Goal: Task Accomplishment & Management: Manage account settings

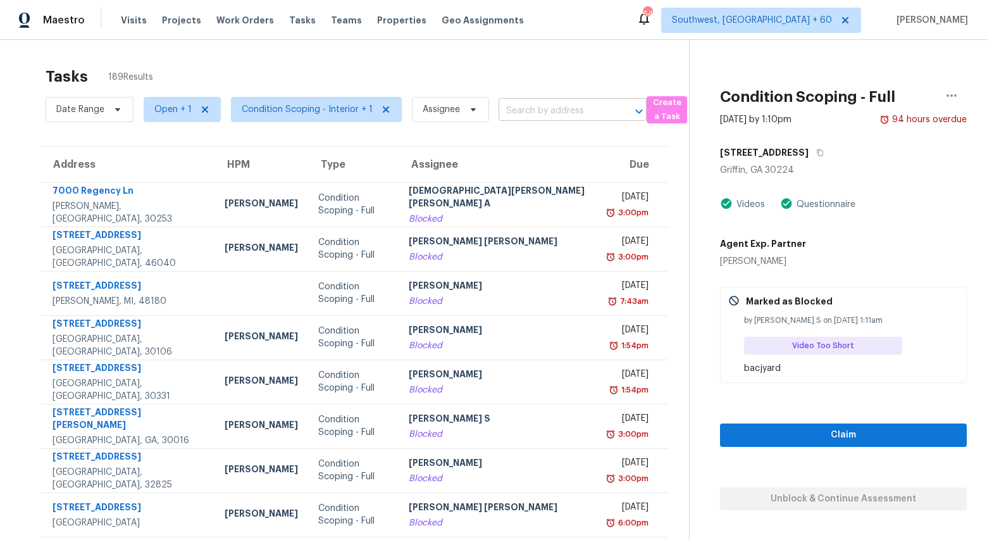
click at [549, 113] on input "text" at bounding box center [555, 111] width 113 height 20
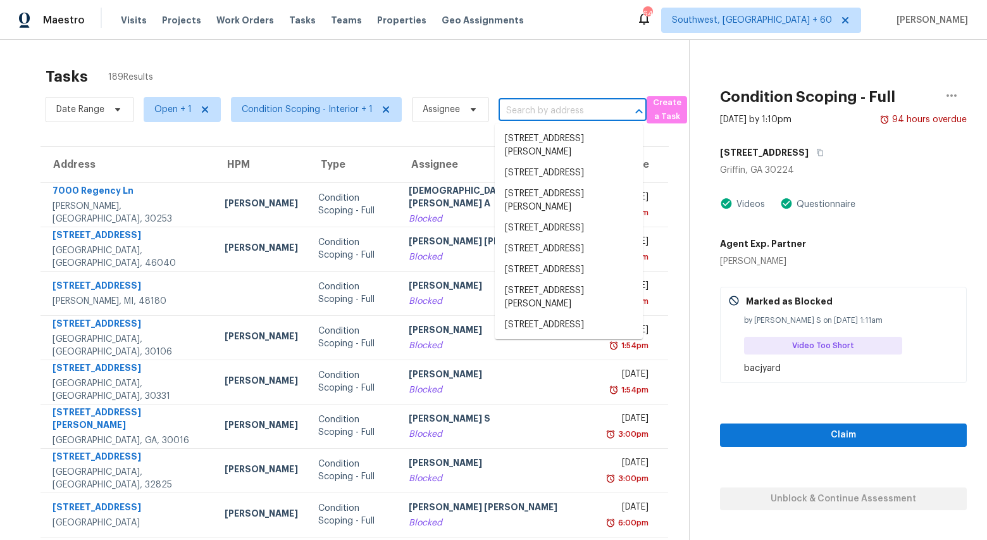
paste input "2669 Glenrose Hl, Atlanta, GA 30341"
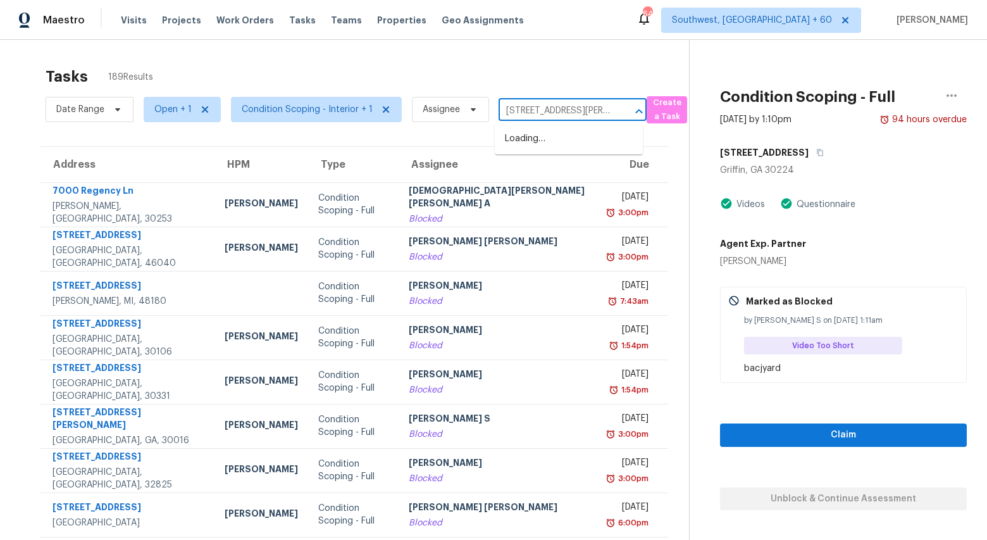
scroll to position [0, 46]
type input "2669 Glenrose Hl, Atlanta, GA 30341"
click at [171, 109] on span "Open + 1" at bounding box center [172, 109] width 37 height 13
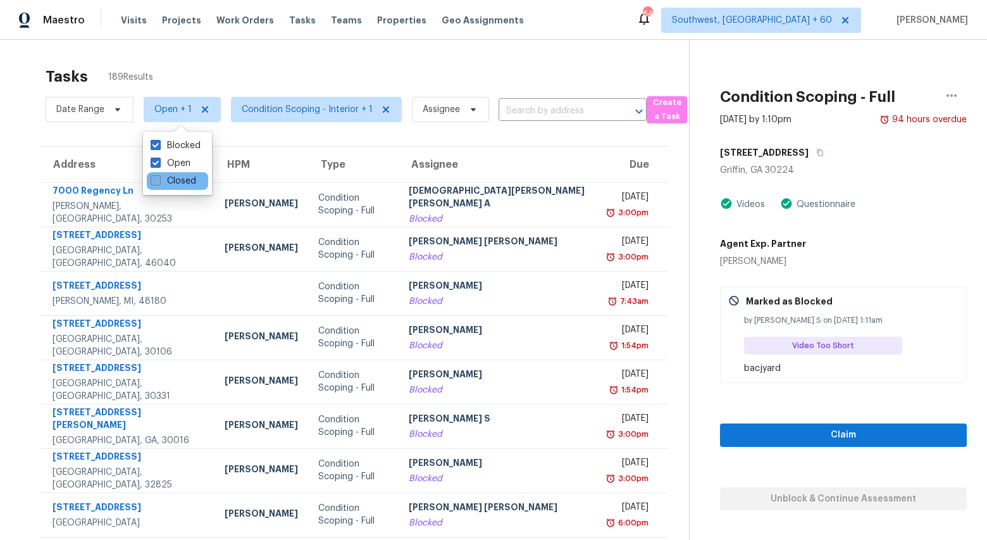
click at [178, 182] on label "Closed" at bounding box center [174, 181] width 46 height 13
click at [159, 182] on input "Closed" at bounding box center [155, 179] width 8 height 8
checkbox input "true"
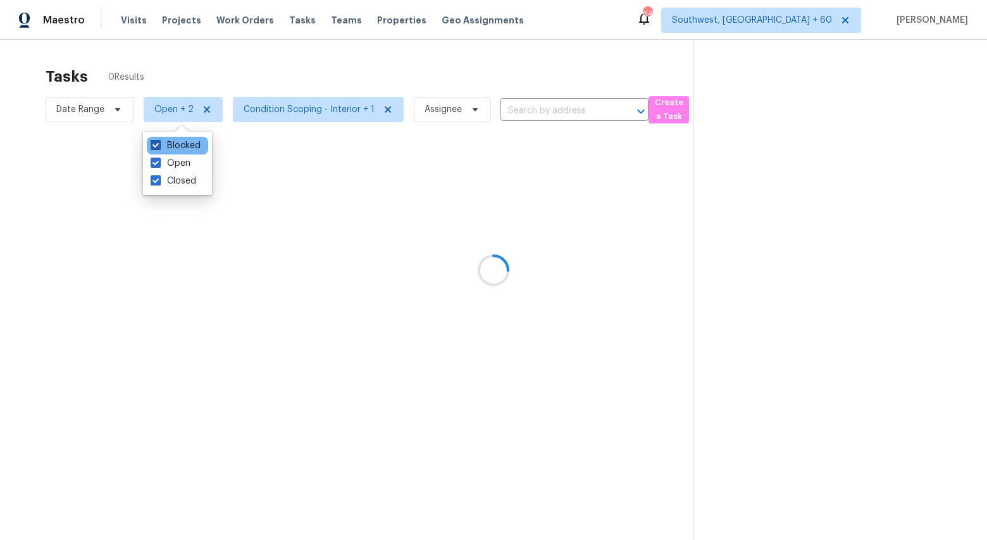
click at [173, 144] on label "Blocked" at bounding box center [176, 145] width 50 height 13
click at [159, 144] on input "Blocked" at bounding box center [155, 143] width 8 height 8
checkbox input "false"
click at [195, 60] on div "Tasks 0 Results" at bounding box center [369, 76] width 647 height 33
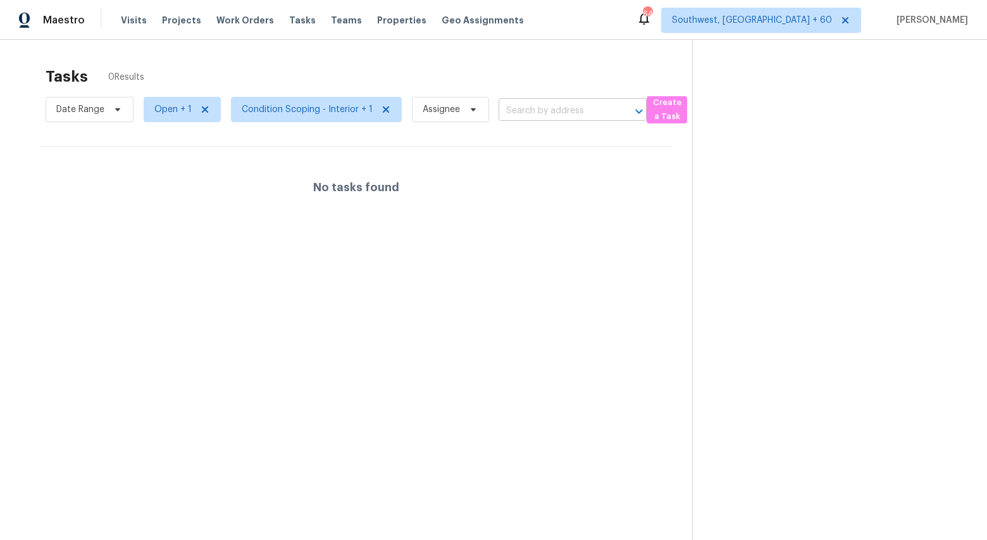
click at [567, 109] on input "text" at bounding box center [555, 111] width 113 height 20
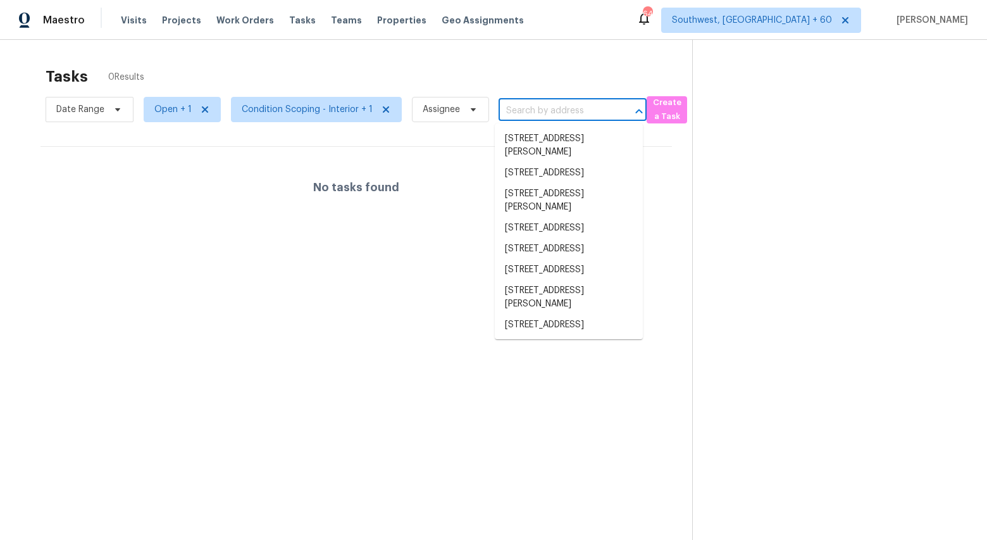
paste input "2669 Glenrose Hl, Atlanta, GA 30341"
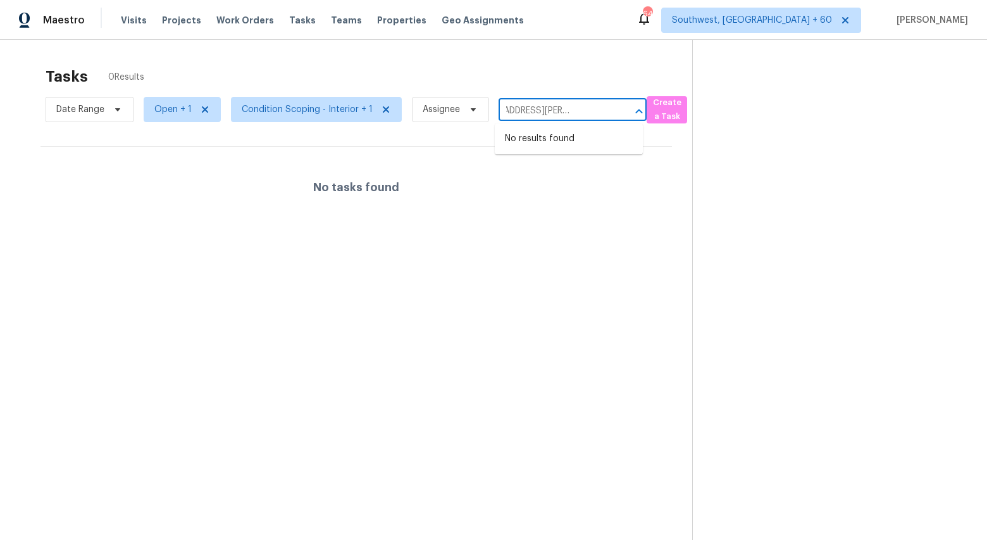
type input "2669 Glenrose Hl, Atlanta, GA 30341"
click at [172, 118] on span "Open + 1" at bounding box center [182, 109] width 77 height 25
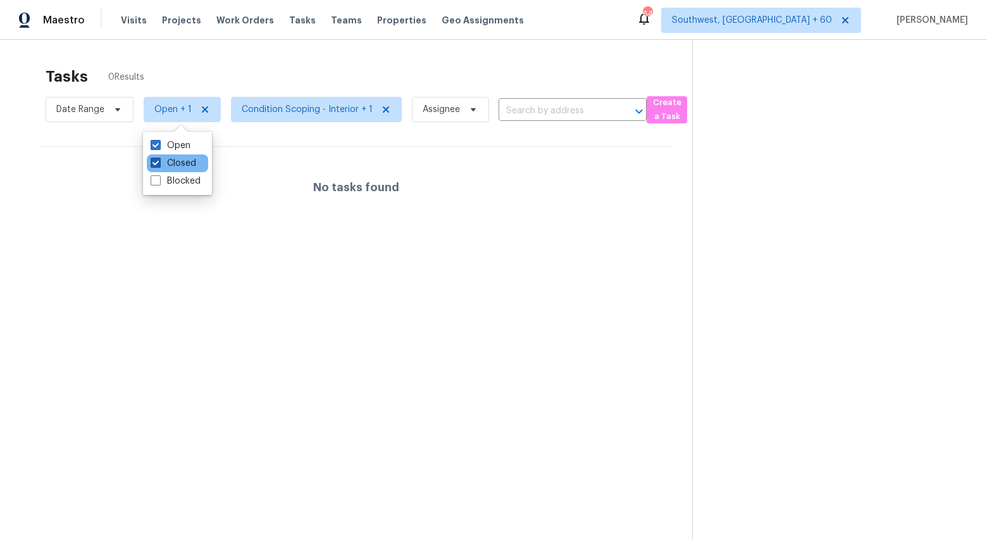
click at [180, 162] on label "Closed" at bounding box center [174, 163] width 46 height 13
click at [159, 162] on input "Closed" at bounding box center [155, 161] width 8 height 8
checkbox input "false"
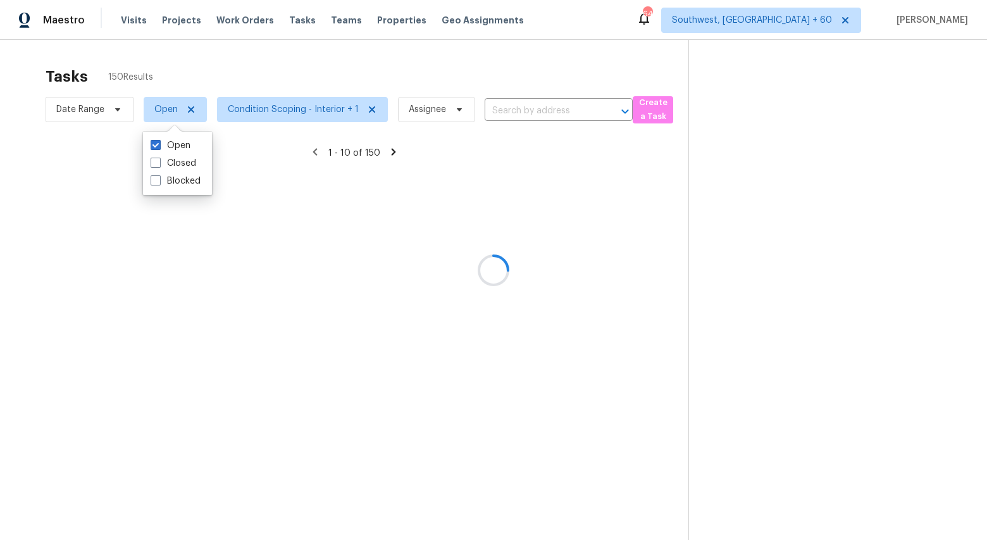
click at [206, 53] on div at bounding box center [493, 270] width 987 height 540
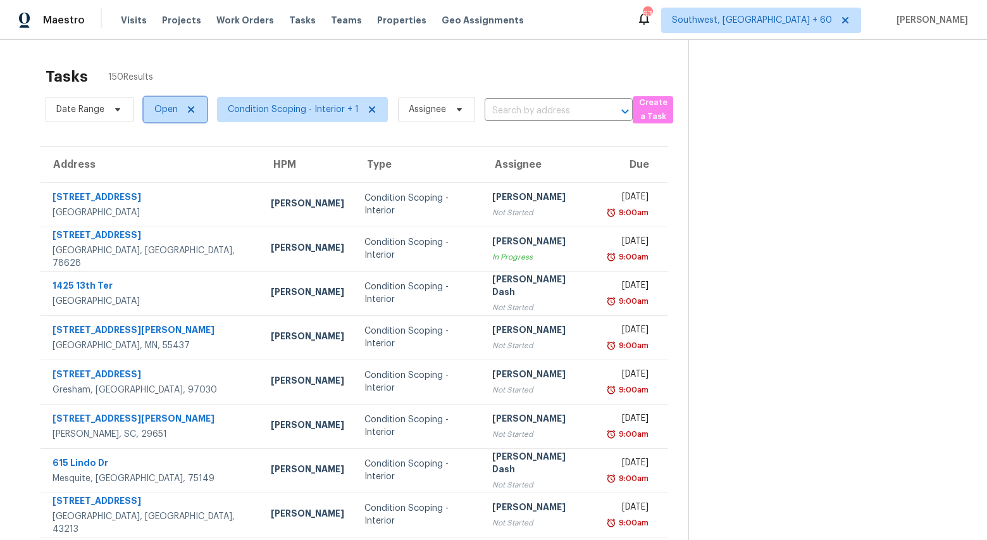
click at [168, 104] on span "Open" at bounding box center [165, 109] width 23 height 13
click at [171, 166] on label "Closed" at bounding box center [174, 163] width 46 height 13
click at [159, 165] on input "Closed" at bounding box center [155, 161] width 8 height 8
checkbox input "true"
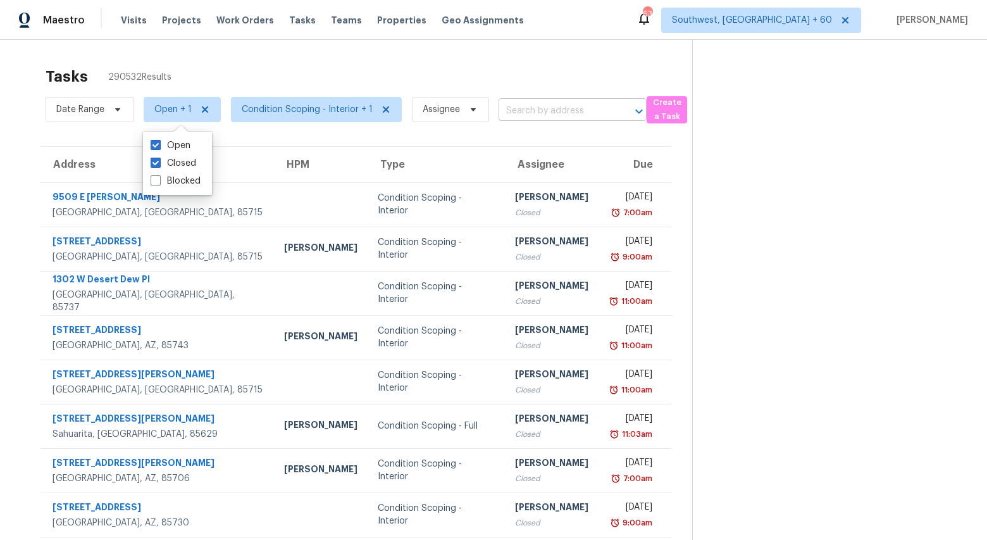
click at [535, 114] on input "text" at bounding box center [555, 111] width 113 height 20
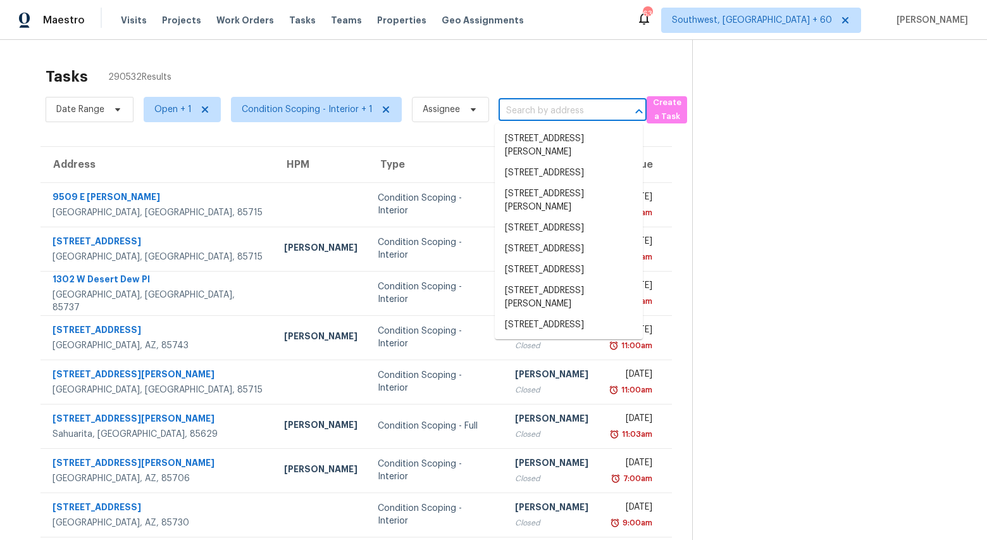
paste input "2669 Glenrose Hl, Atlanta, GA 30341"
type input "2669 Glenrose Hl, Atlanta, GA 30341"
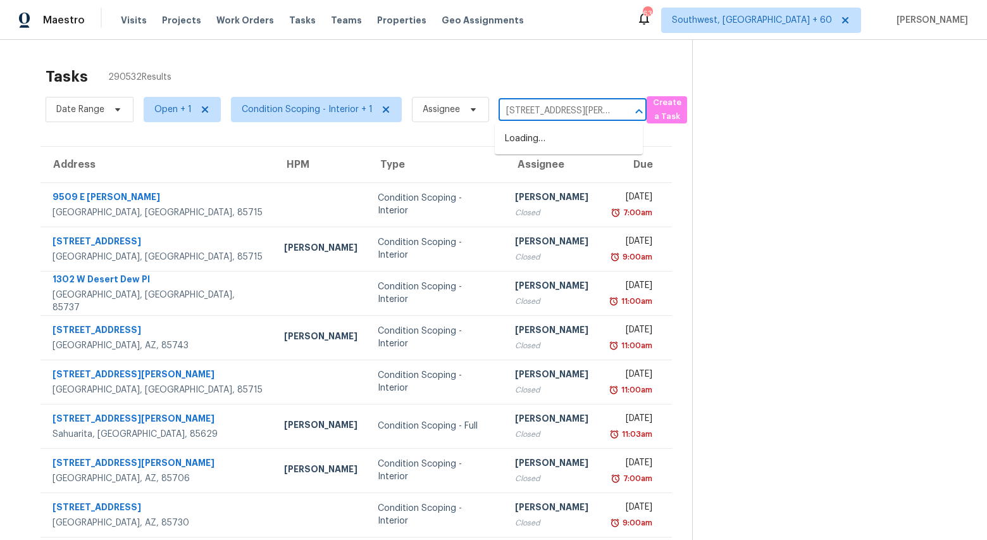
scroll to position [0, 46]
click at [519, 144] on li "2669 Glenrose Hl, Atlanta, GA 30341" at bounding box center [569, 145] width 148 height 34
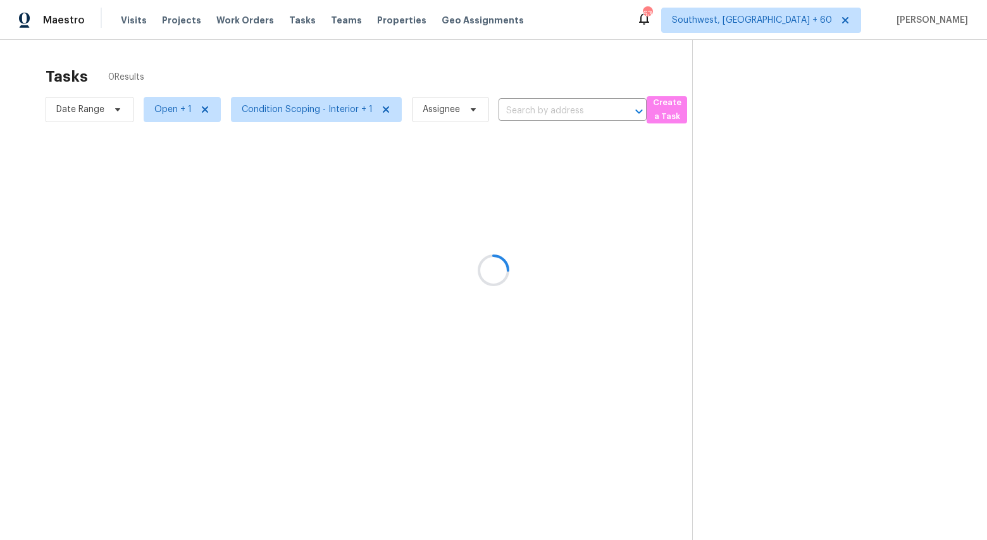
type input "2669 Glenrose Hl, Atlanta, GA 30341"
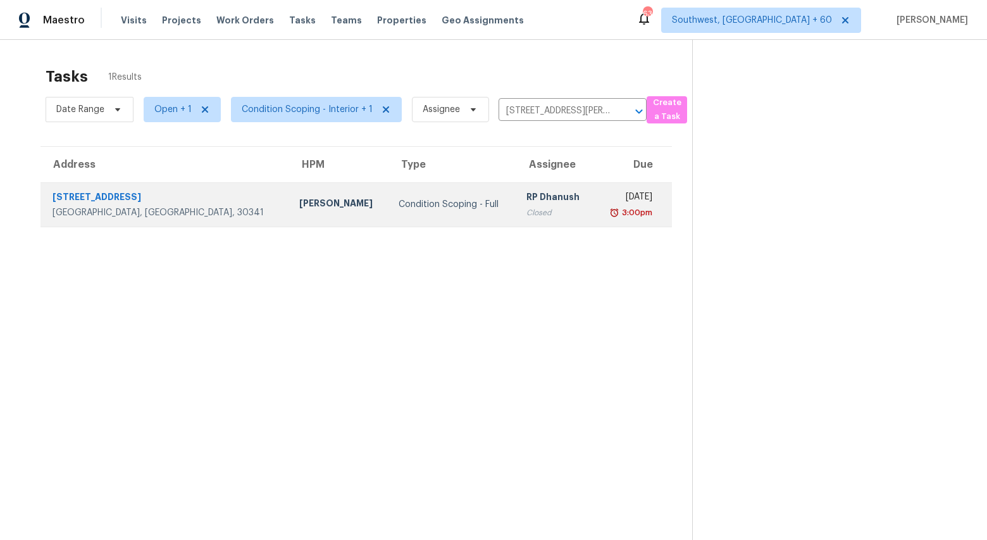
click at [399, 202] on div "Condition Scoping - Full" at bounding box center [453, 204] width 108 height 13
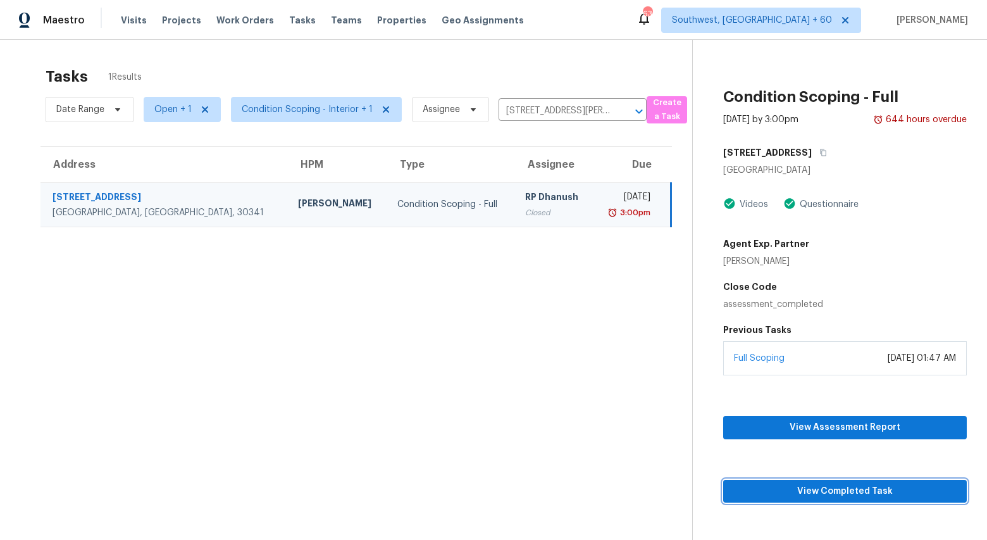
click at [840, 492] on span "View Completed Task" at bounding box center [844, 491] width 223 height 16
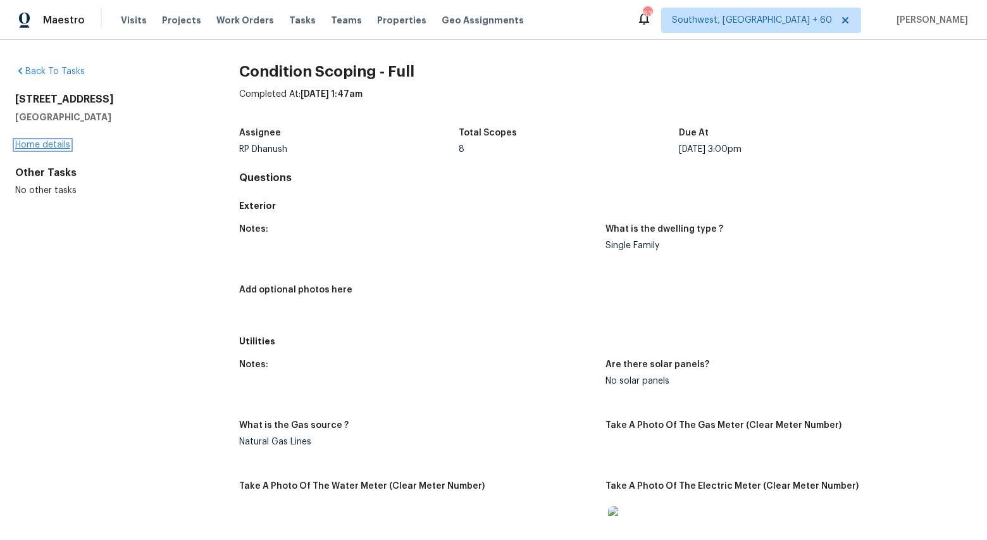
click at [54, 144] on link "Home details" at bounding box center [42, 144] width 55 height 9
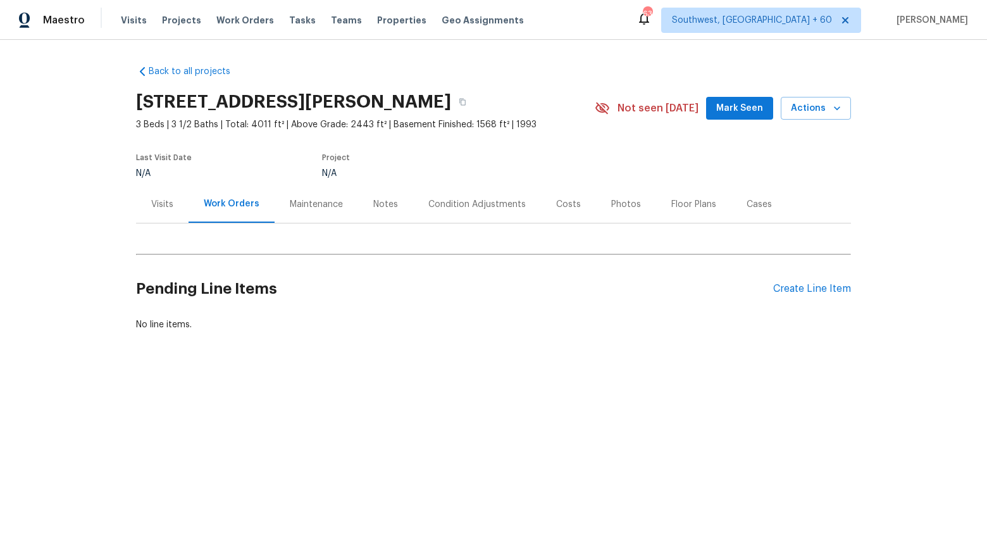
click at [459, 208] on div "Condition Adjustments" at bounding box center [476, 204] width 97 height 13
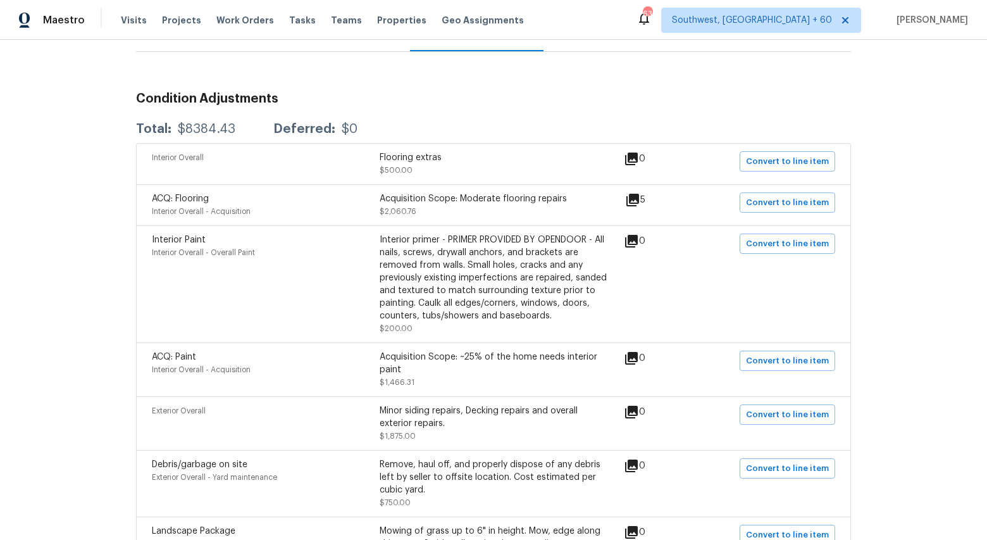
scroll to position [179, 0]
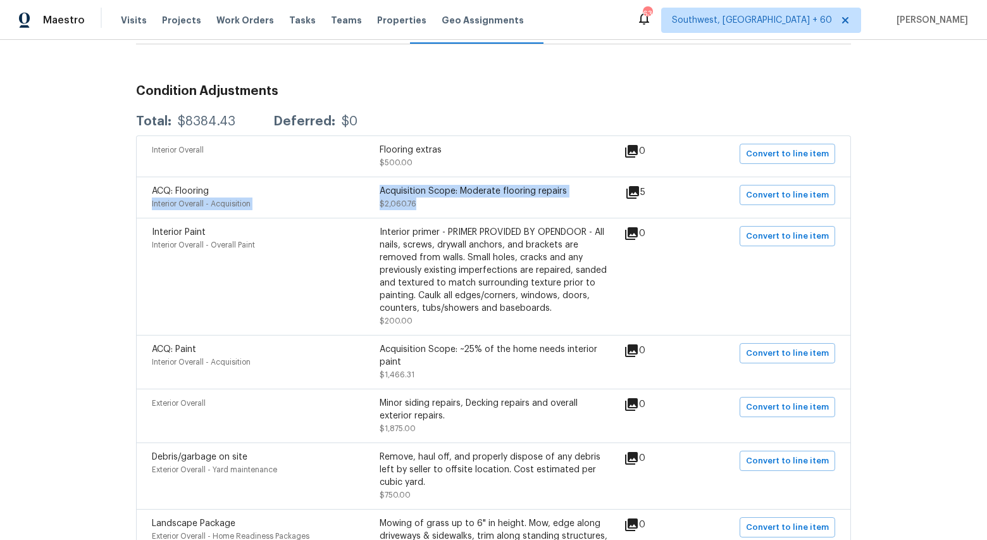
drag, startPoint x: 149, startPoint y: 203, endPoint x: 427, endPoint y: 205, distance: 277.8
click at [427, 205] on div "ACQ: Flooring Interior Overall - Acquisition Acquisition Scope: Moderate floori…" at bounding box center [493, 197] width 715 height 41
copy div "Interior Overall - Acquisition Acquisition Scope: Moderate flooring repairs $2,…"
click at [638, 199] on icon at bounding box center [632, 192] width 15 height 15
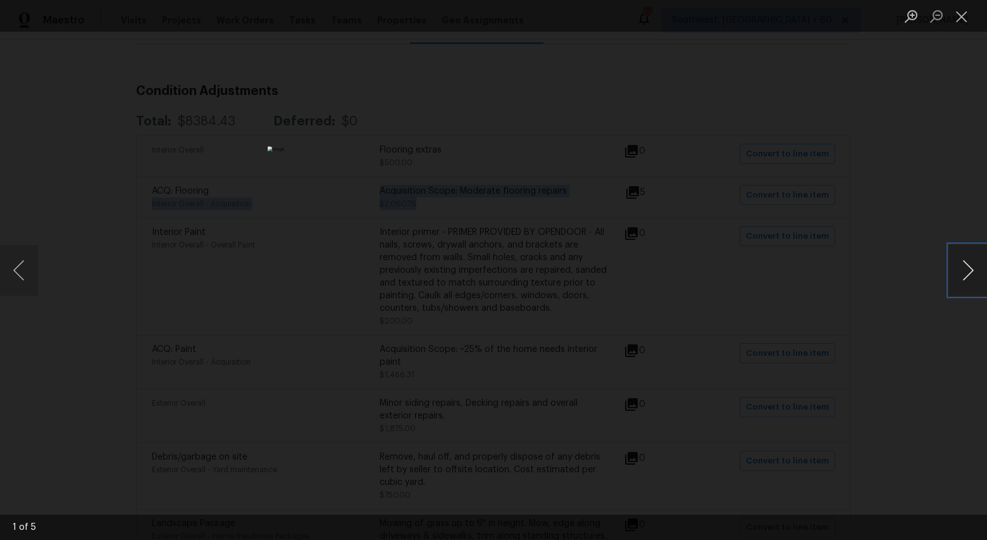
click at [964, 273] on button "Next image" at bounding box center [968, 270] width 38 height 51
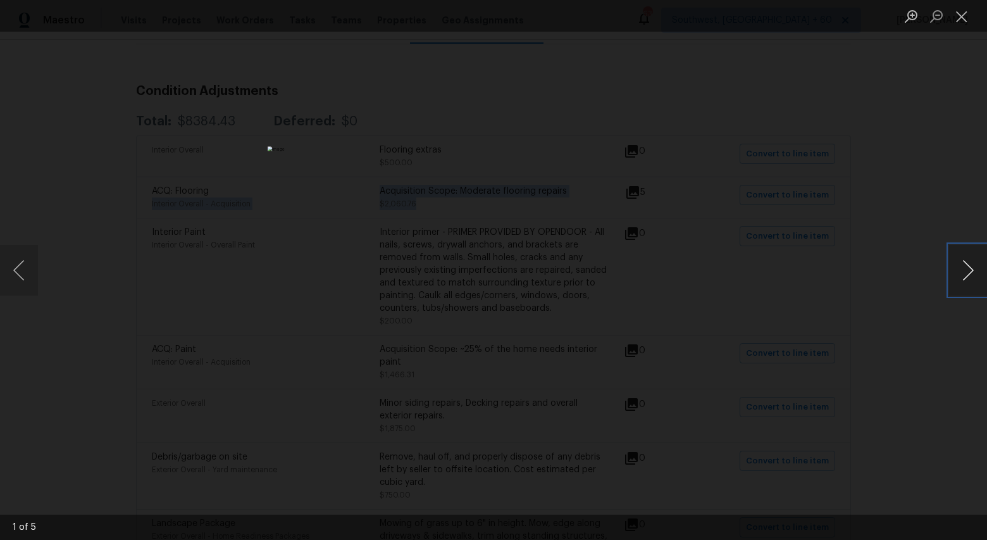
click at [964, 273] on button "Next image" at bounding box center [968, 270] width 38 height 51
click at [959, 23] on button "Close lightbox" at bounding box center [961, 16] width 25 height 22
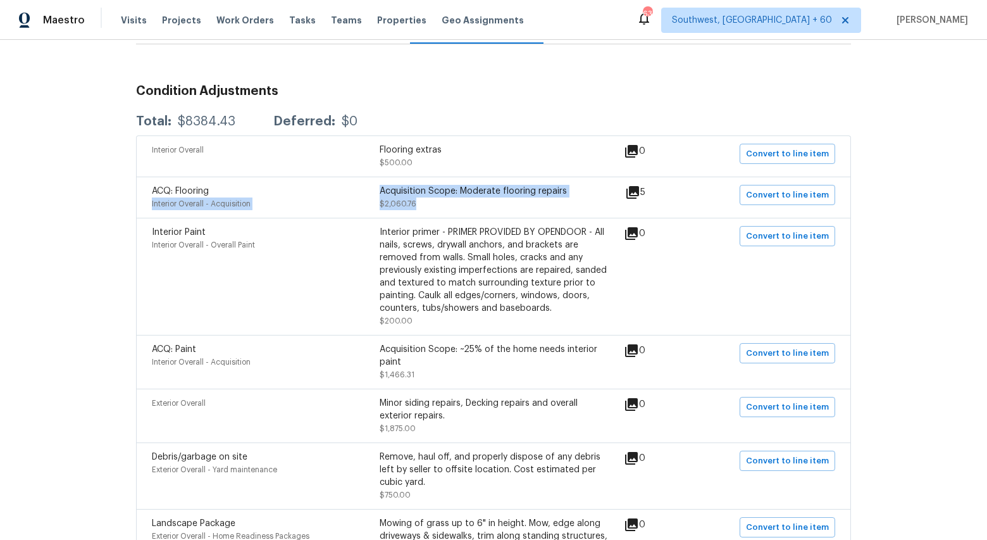
click at [404, 195] on div "Acquisition Scope: Moderate flooring repairs" at bounding box center [494, 191] width 228 height 13
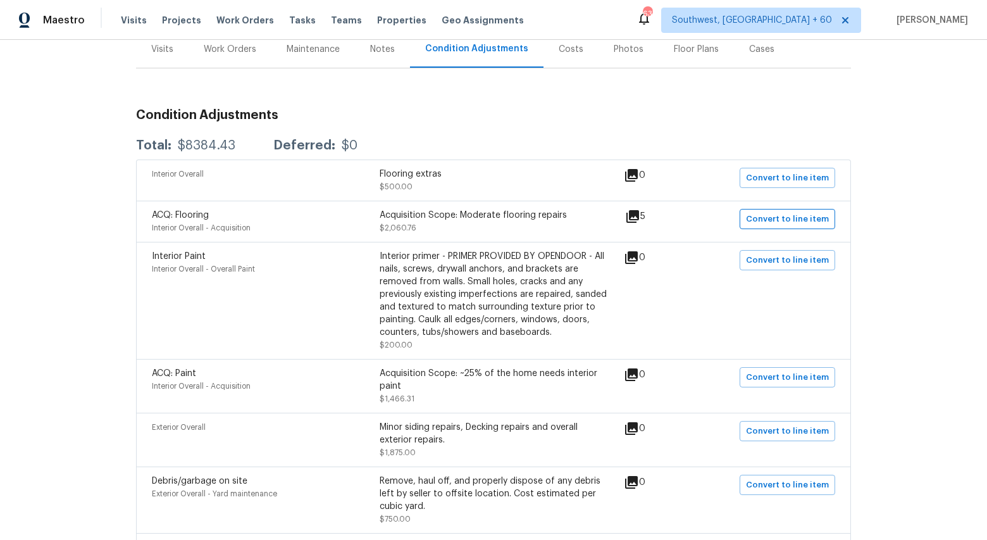
scroll to position [0, 0]
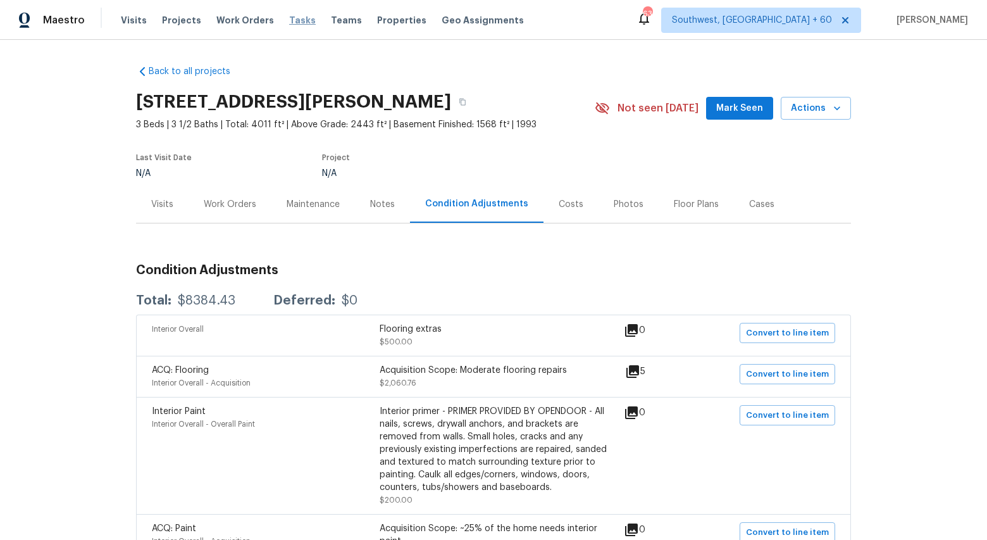
click at [289, 24] on span "Tasks" at bounding box center [302, 20] width 27 height 9
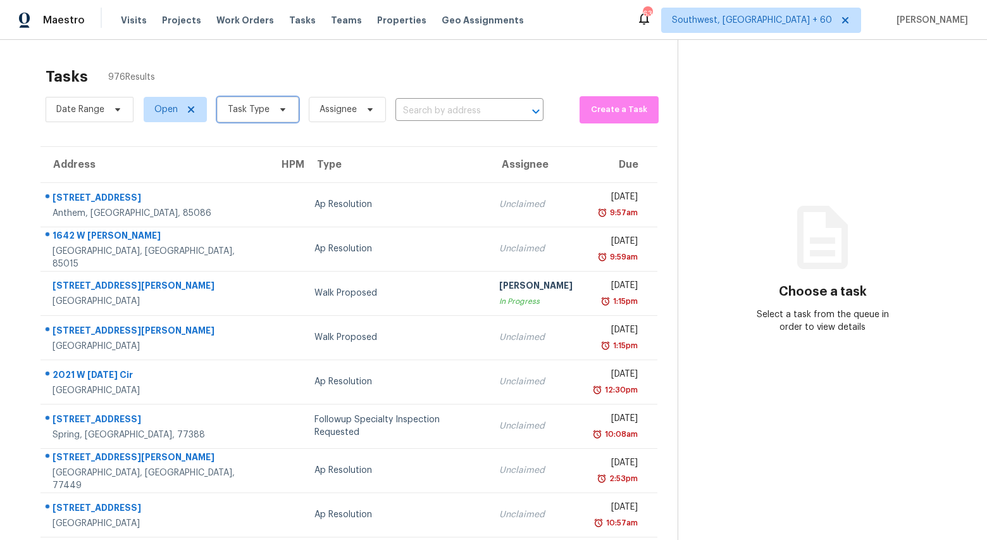
click at [269, 117] on span "Task Type" at bounding box center [258, 109] width 82 height 25
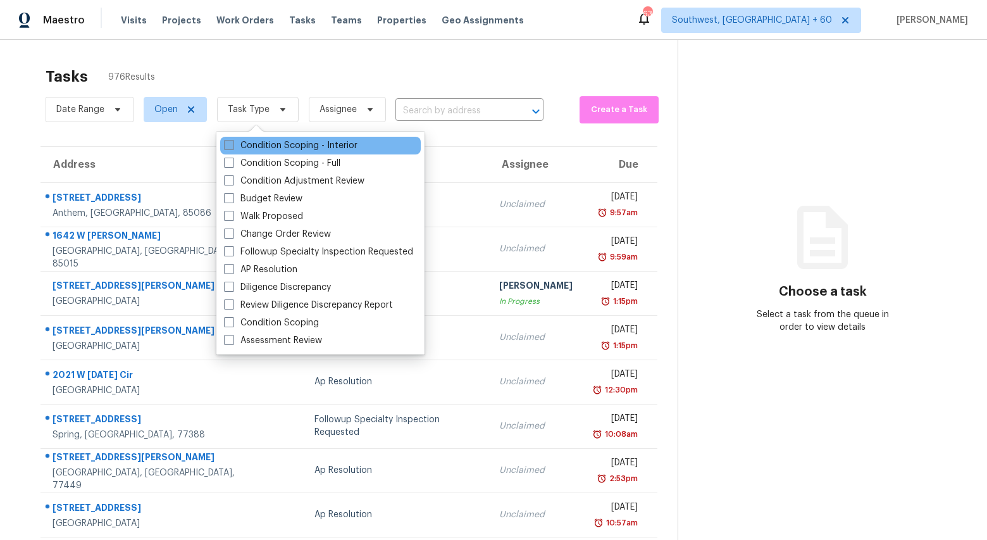
click at [262, 149] on label "Condition Scoping - Interior" at bounding box center [291, 145] width 134 height 13
click at [232, 147] on input "Condition Scoping - Interior" at bounding box center [228, 143] width 8 height 8
checkbox input "true"
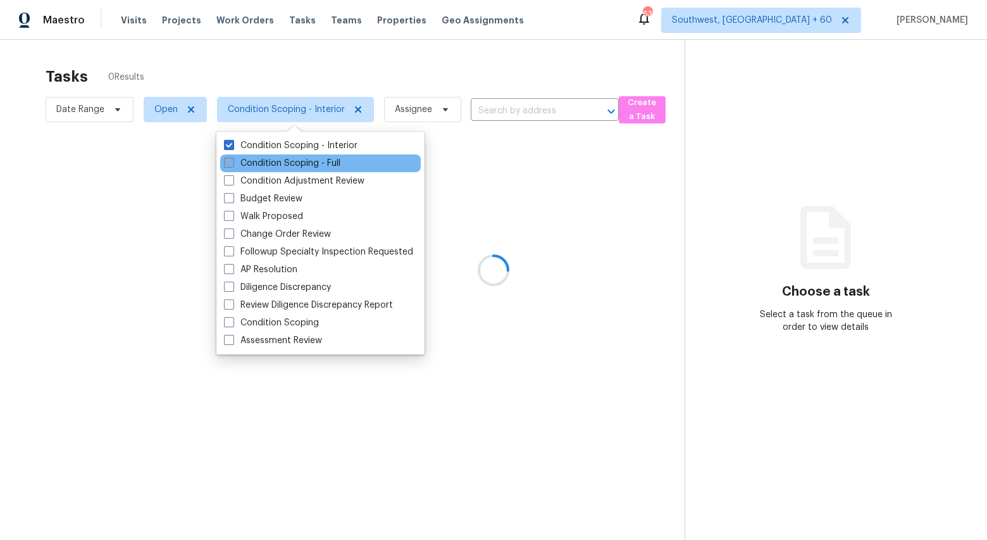
click at [262, 163] on label "Condition Scoping - Full" at bounding box center [282, 163] width 116 height 13
click at [232, 163] on input "Condition Scoping - Full" at bounding box center [228, 161] width 8 height 8
checkbox input "true"
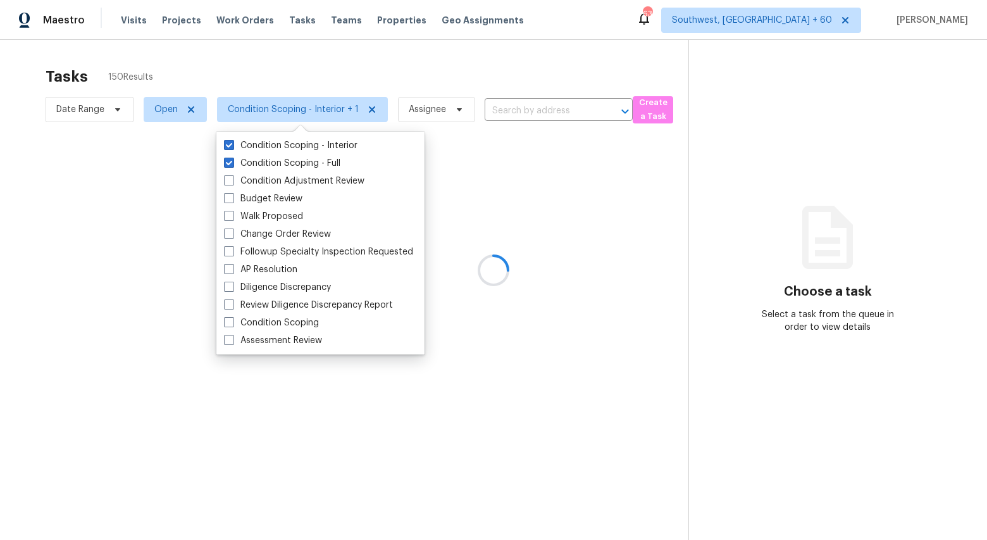
click at [214, 78] on div at bounding box center [493, 270] width 987 height 540
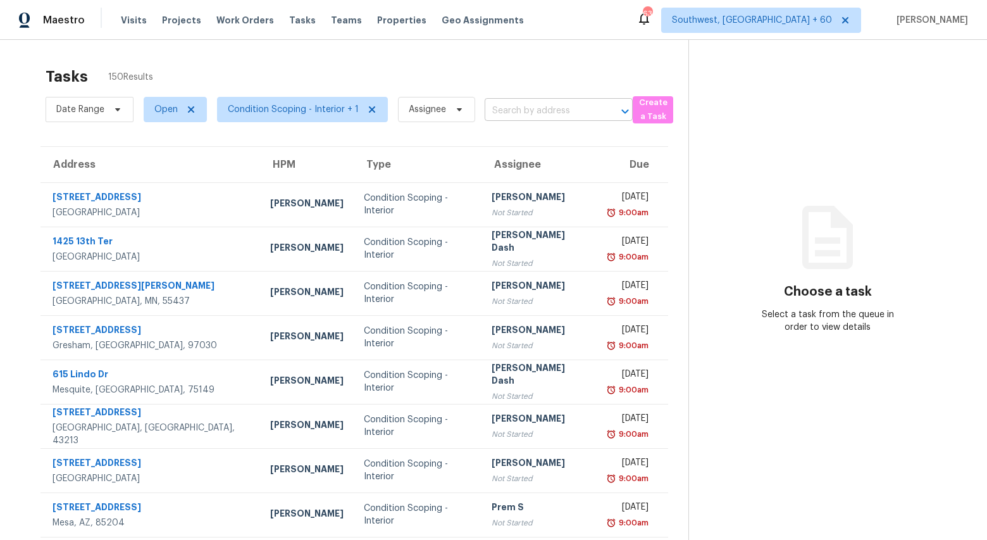
click at [556, 115] on input "text" at bounding box center [541, 111] width 113 height 20
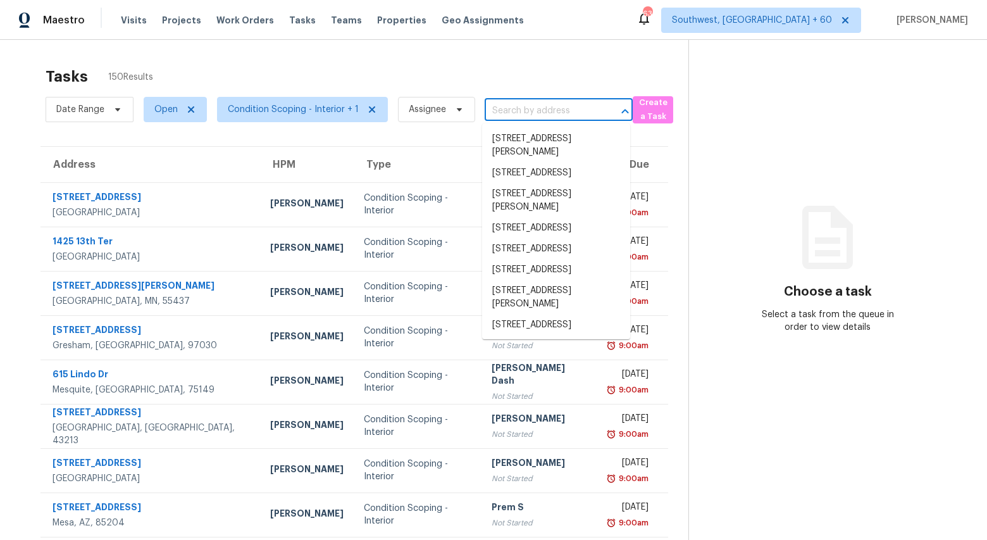
paste input "2306 Clawson Falls Ln, Sugar Land, TX 77479"
type input "2306 Clawson Falls Ln, Sugar Land, TX 77479"
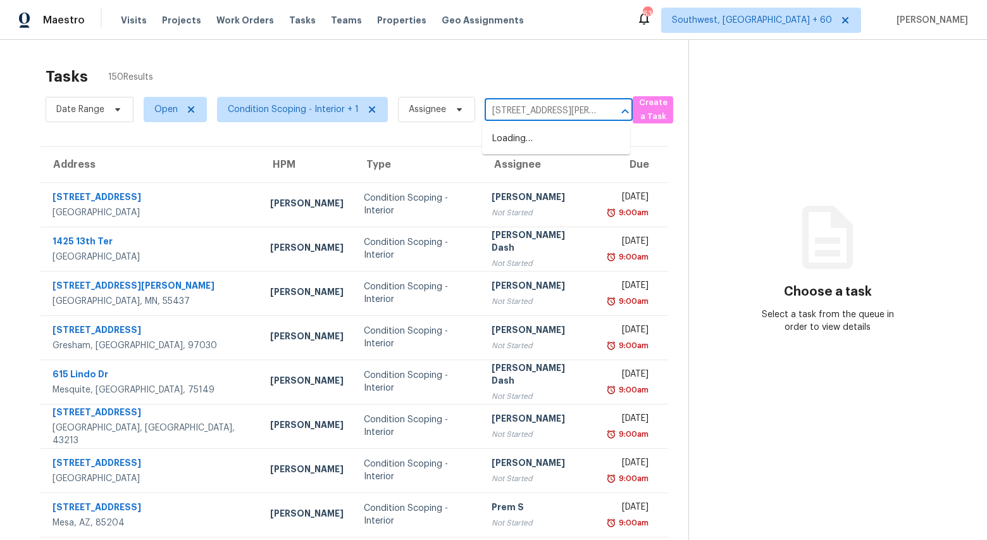
scroll to position [0, 81]
click at [528, 142] on li "2306 Clawson Falls Ln, Sugar Land, TX 77479" at bounding box center [556, 145] width 148 height 34
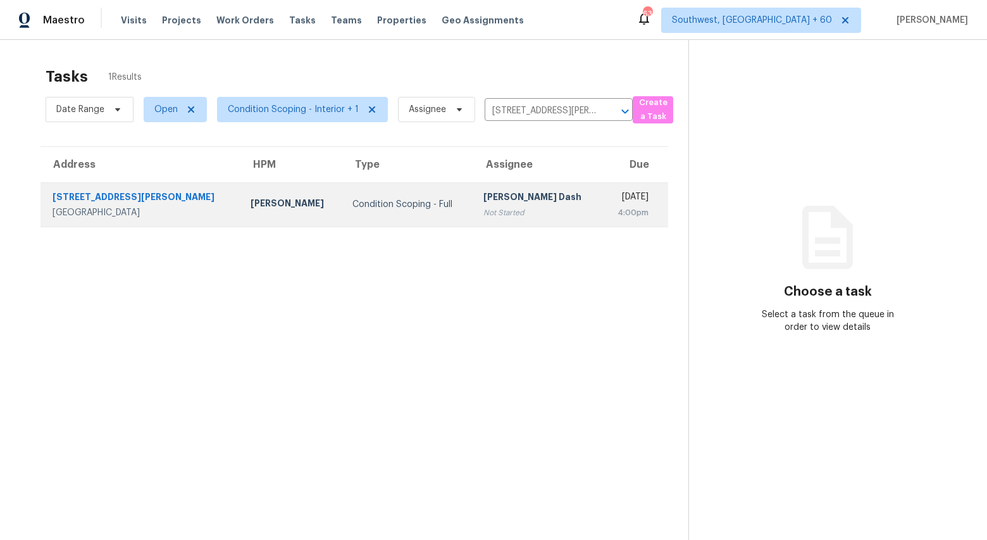
click at [342, 211] on td "Condition Scoping - Full" at bounding box center [407, 204] width 131 height 44
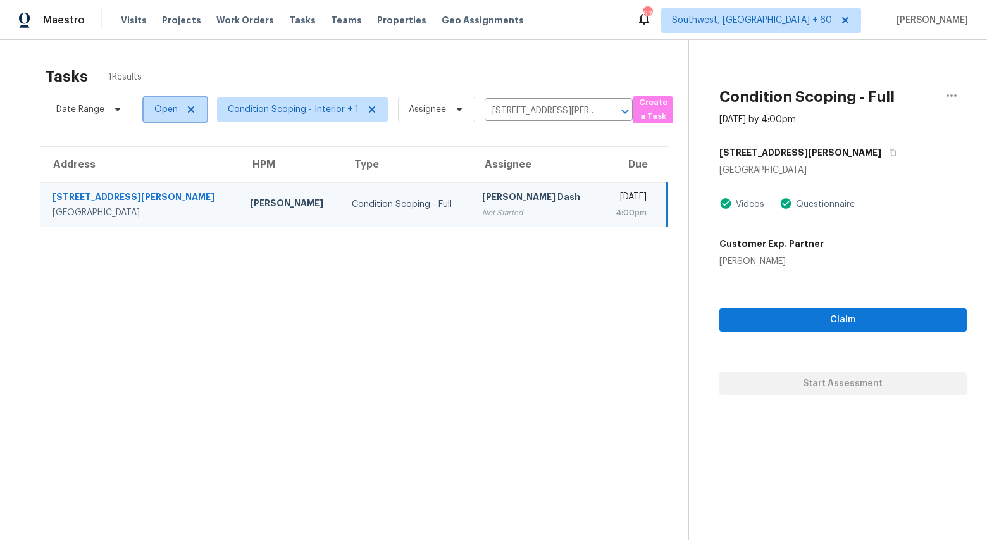
click at [151, 109] on span "Open" at bounding box center [175, 109] width 63 height 25
click at [175, 178] on label "Blocked" at bounding box center [176, 181] width 50 height 13
click at [159, 178] on input "Blocked" at bounding box center [155, 179] width 8 height 8
checkbox input "true"
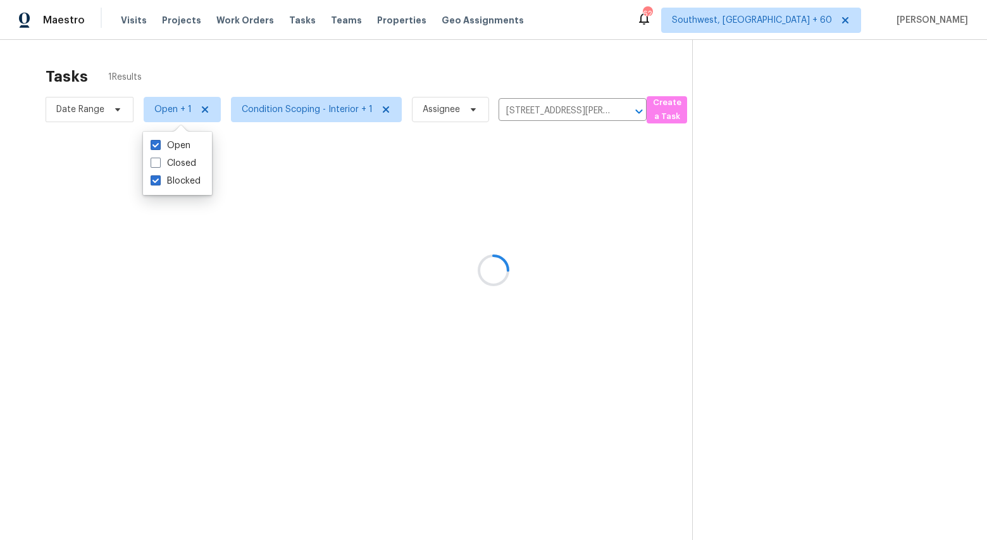
click at [202, 66] on div at bounding box center [493, 270] width 987 height 540
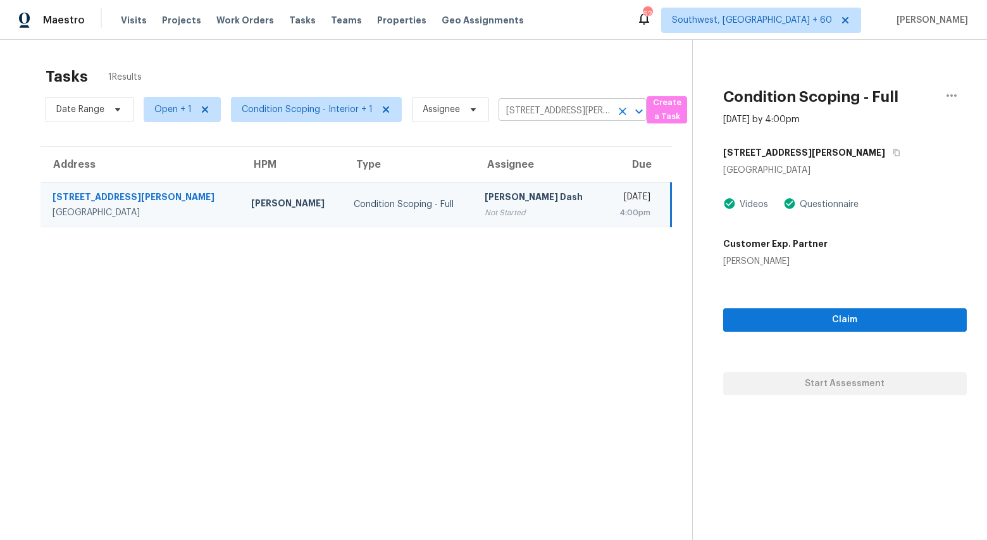
click at [619, 111] on icon "Clear" at bounding box center [623, 112] width 8 height 8
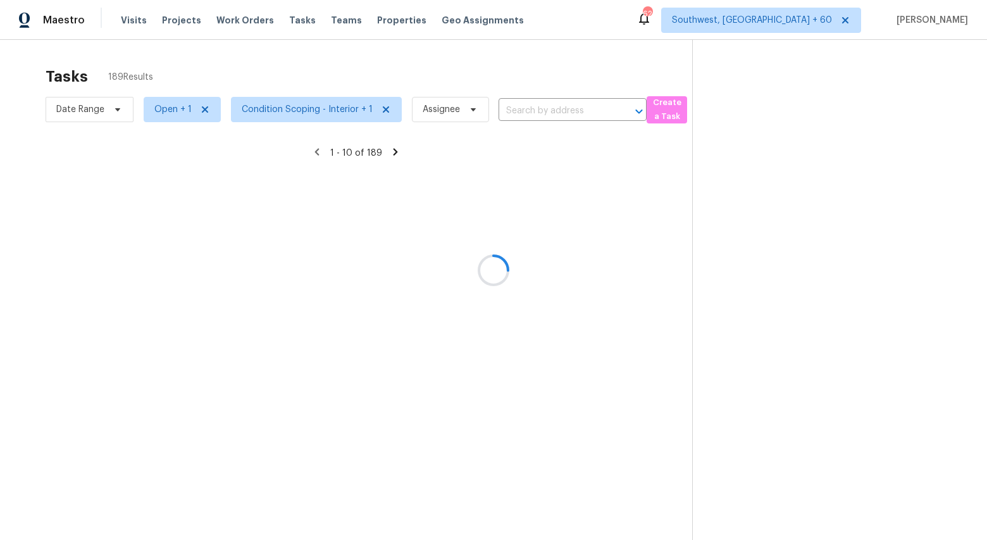
click at [530, 112] on div at bounding box center [493, 270] width 987 height 540
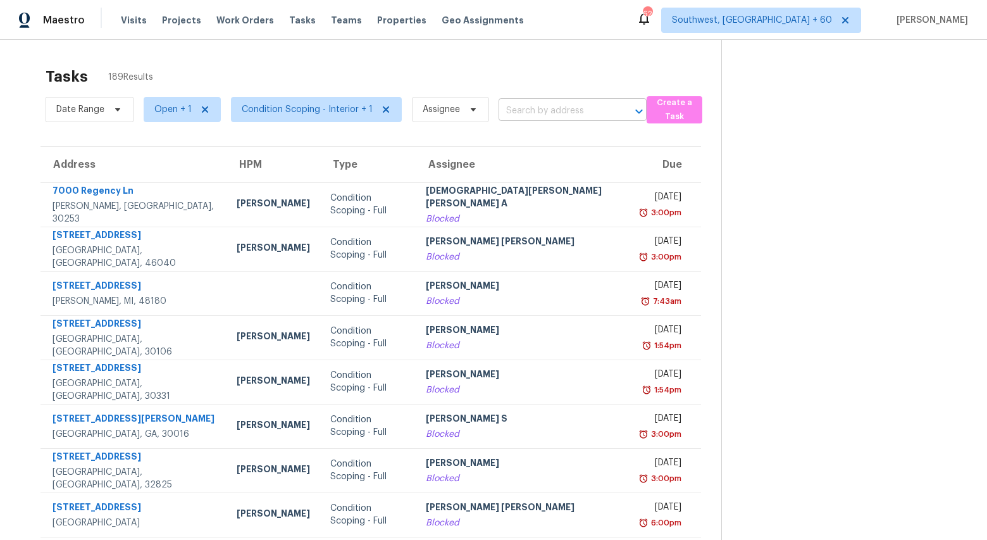
click at [516, 104] on input "text" at bounding box center [555, 111] width 113 height 20
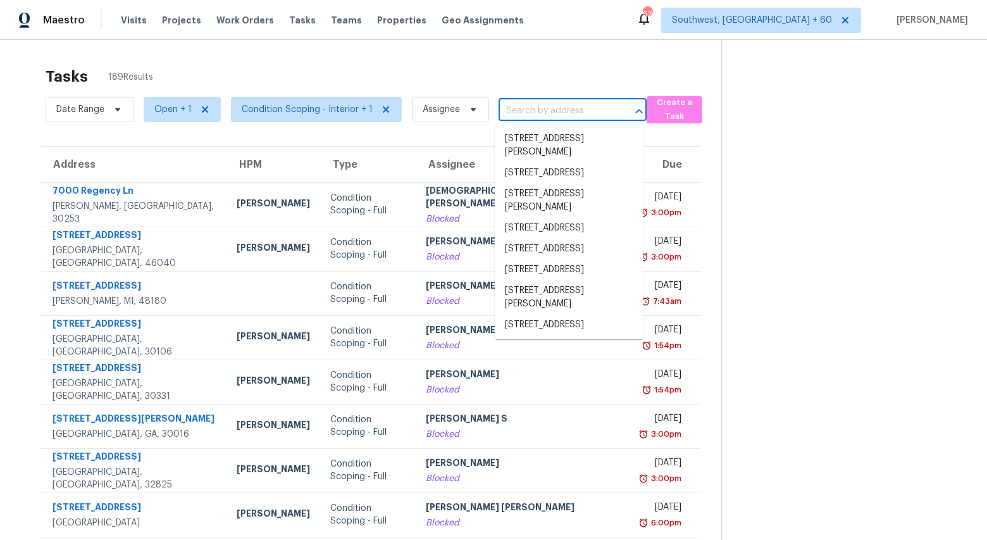
paste input "70 Cowan Rdg, Covington, GA 30016"
type input "70 Cowan Rdg, Covington, GA 30016"
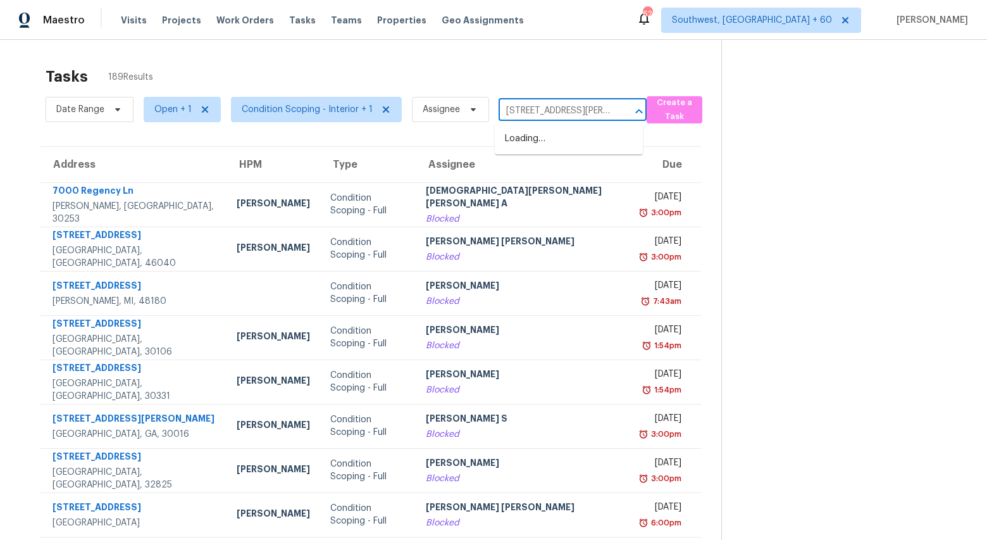
scroll to position [0, 49]
click at [515, 150] on li "70 Cowan Rdg, Covington, GA 30016" at bounding box center [569, 145] width 148 height 34
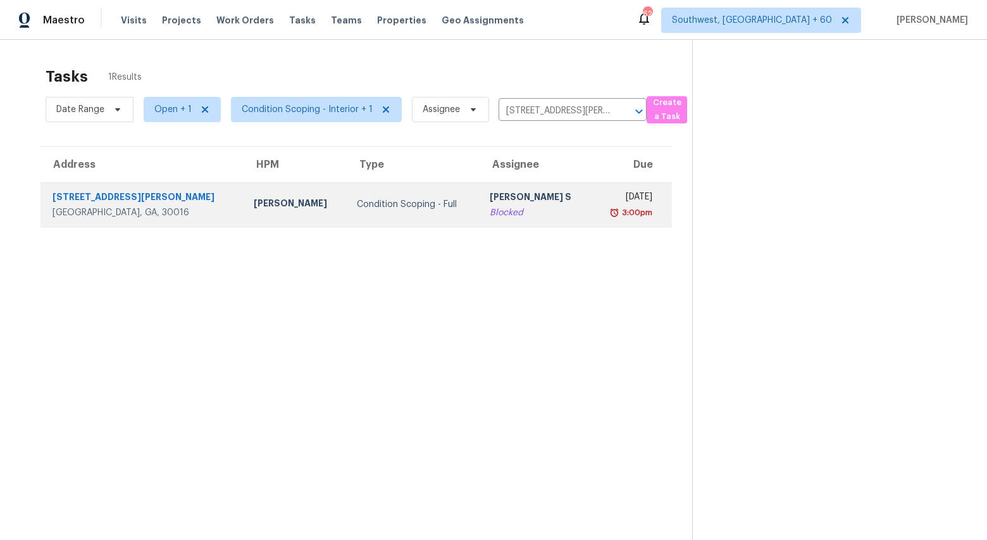
click at [347, 223] on td "Condition Scoping - Full" at bounding box center [413, 204] width 132 height 44
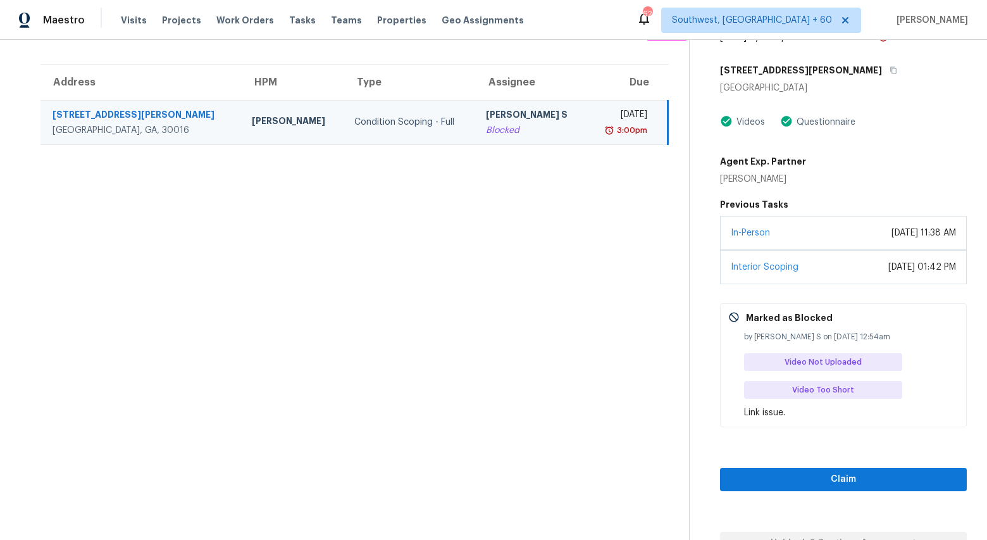
scroll to position [97, 0]
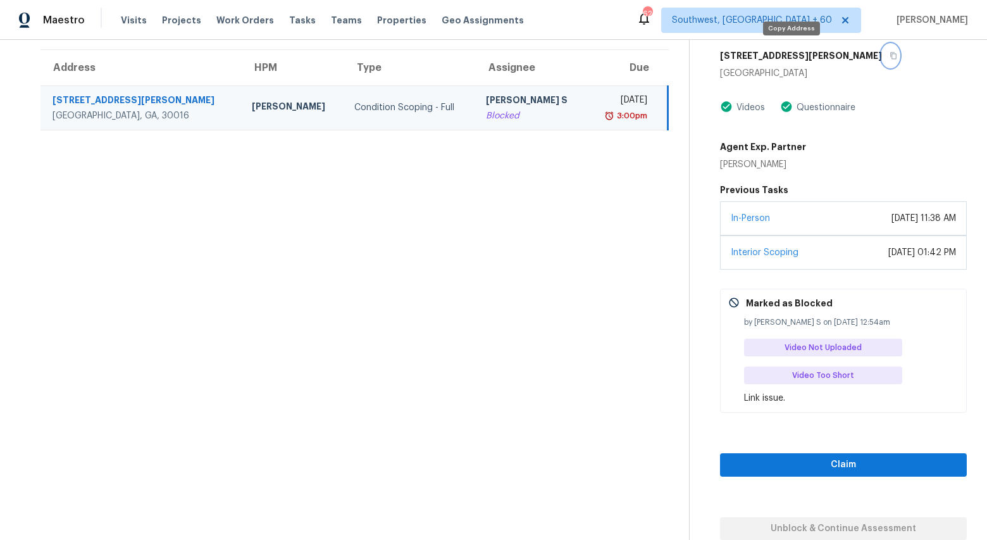
click at [890, 53] on icon "button" at bounding box center [893, 56] width 6 height 7
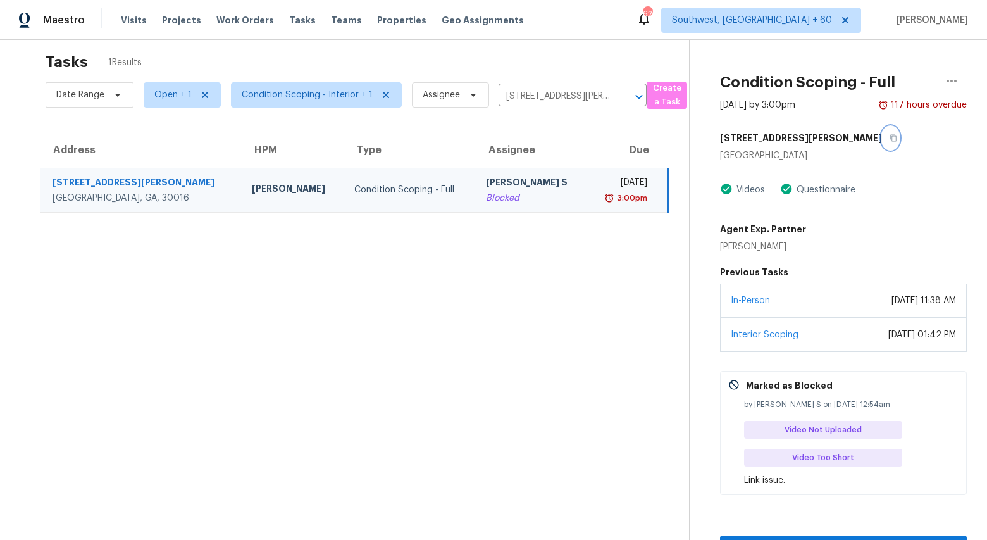
scroll to position [0, 0]
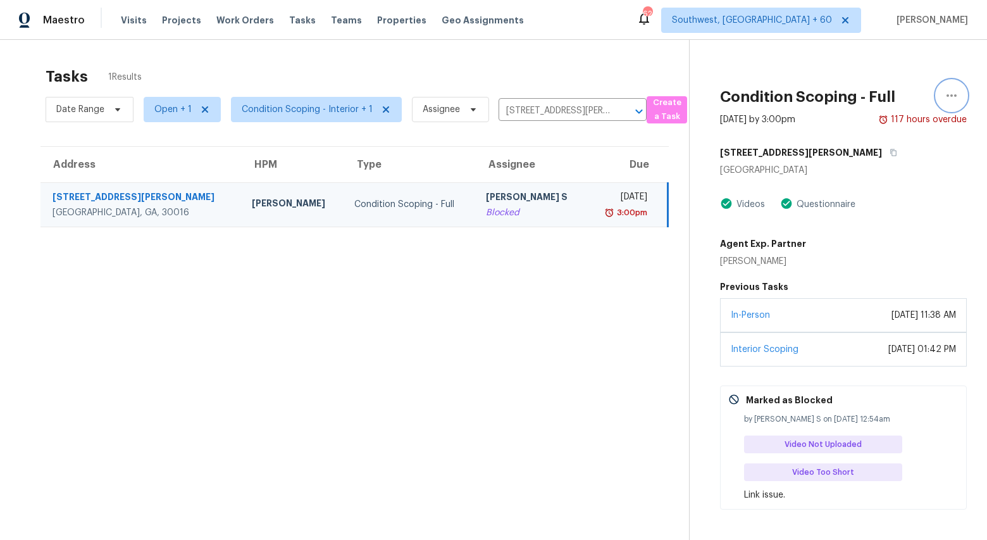
click at [950, 96] on icon "button" at bounding box center [951, 95] width 15 height 15
click at [894, 101] on div "Cancel this task" at bounding box center [879, 98] width 99 height 13
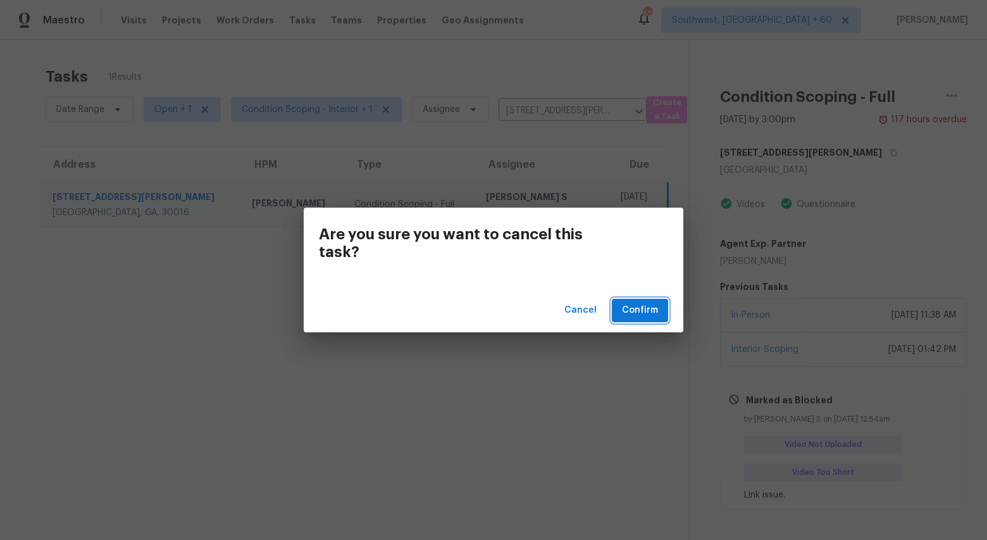
click at [645, 313] on span "Confirm" at bounding box center [640, 310] width 36 height 16
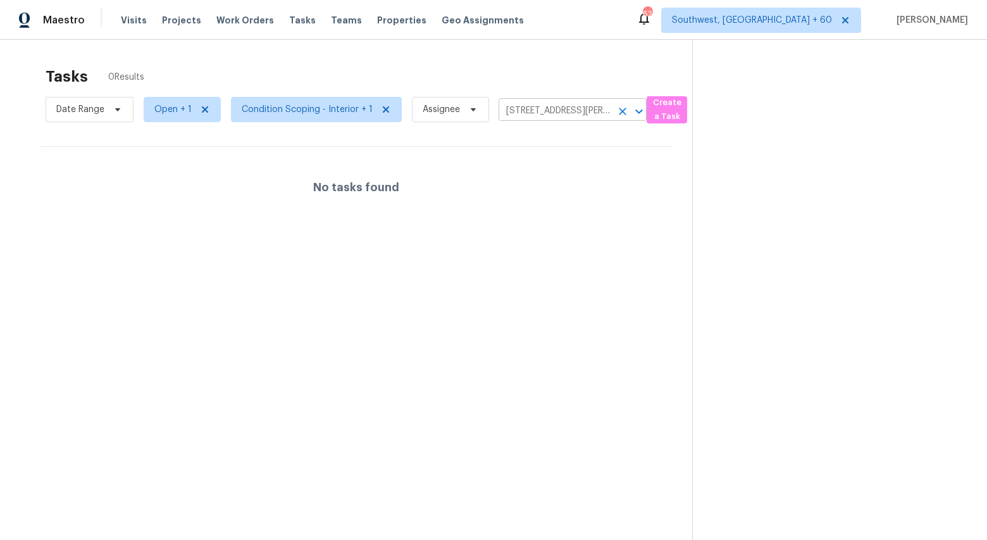
click at [630, 110] on button "Open" at bounding box center [639, 112] width 18 height 18
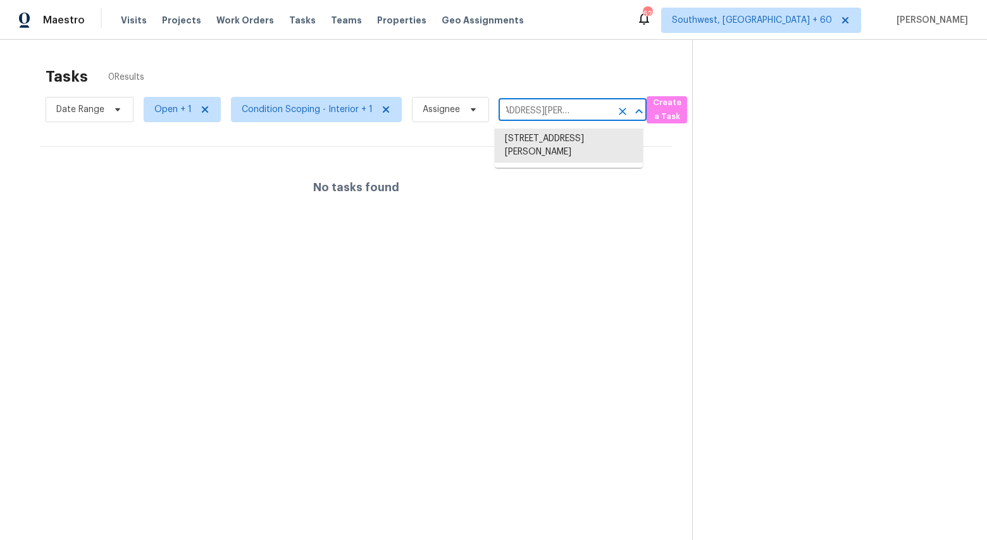
click at [618, 114] on icon "Clear" at bounding box center [622, 111] width 13 height 13
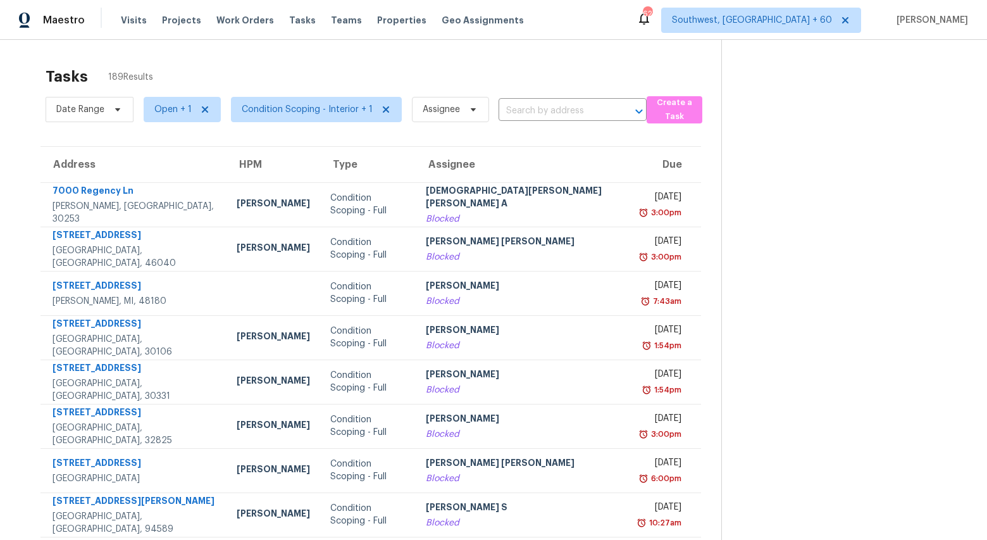
click at [525, 107] on input "text" at bounding box center [555, 111] width 113 height 20
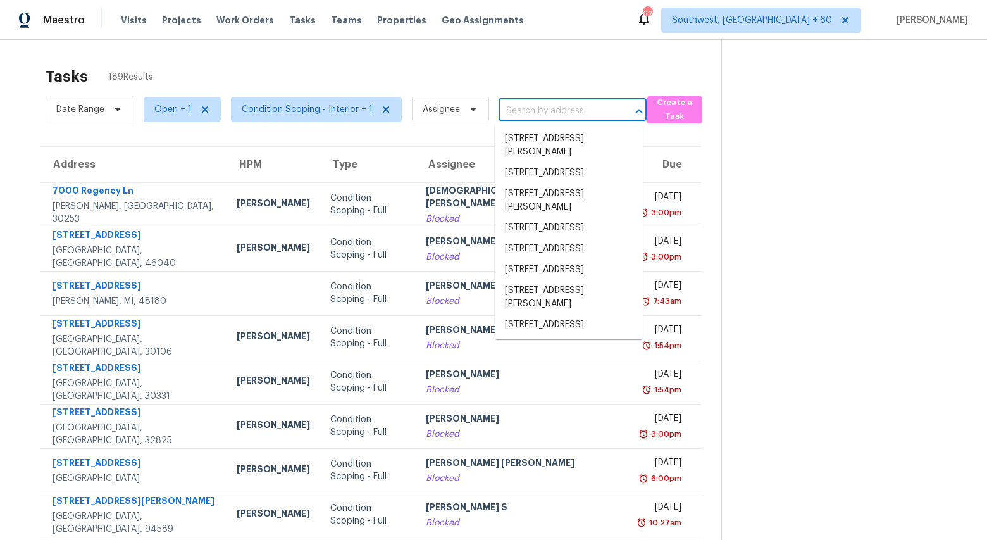
paste input "1940 County Line Rd SW, Atlanta, GA 30331"
type input "1940 County Line Rd SW, Atlanta, GA 30331"
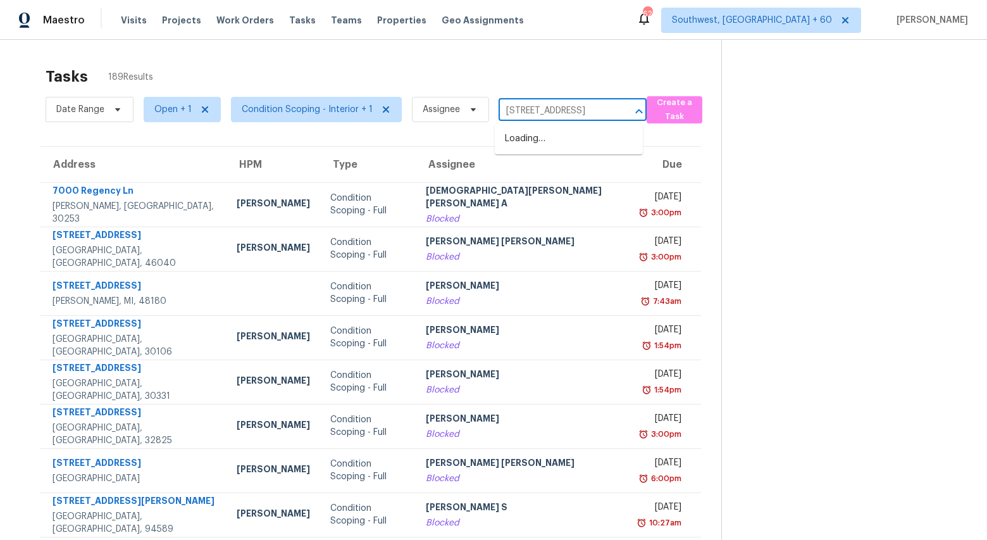
scroll to position [0, 75]
click at [545, 142] on li "1940 County Line Rd SW, Atlanta, GA 30331" at bounding box center [569, 138] width 148 height 21
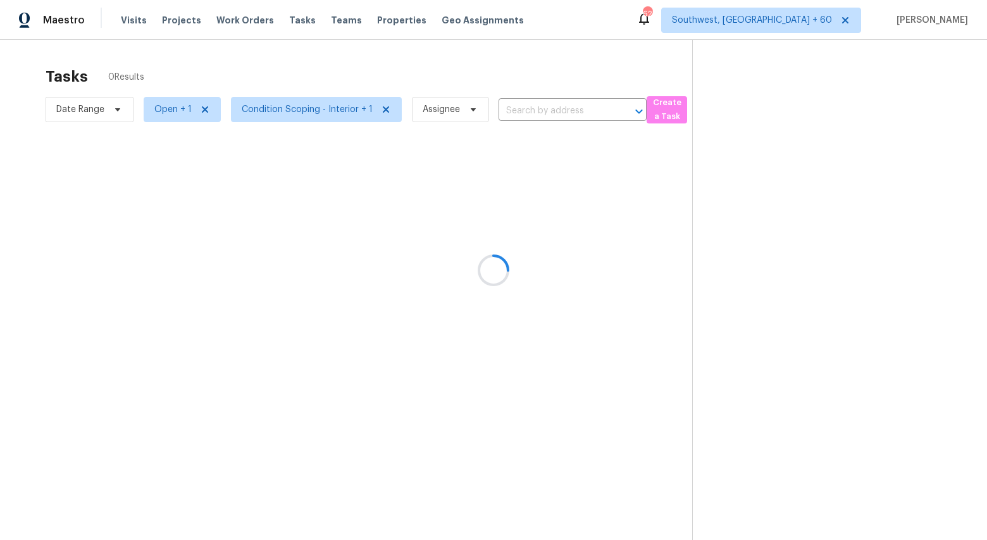
type input "1940 County Line Rd SW, Atlanta, GA 30331"
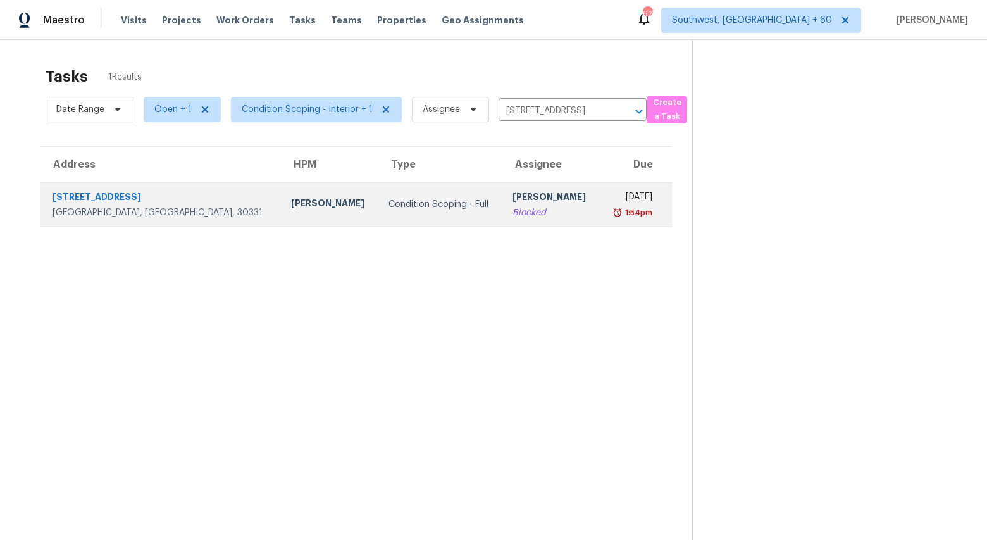
click at [291, 205] on div "Tim Godfrey" at bounding box center [329, 205] width 77 height 16
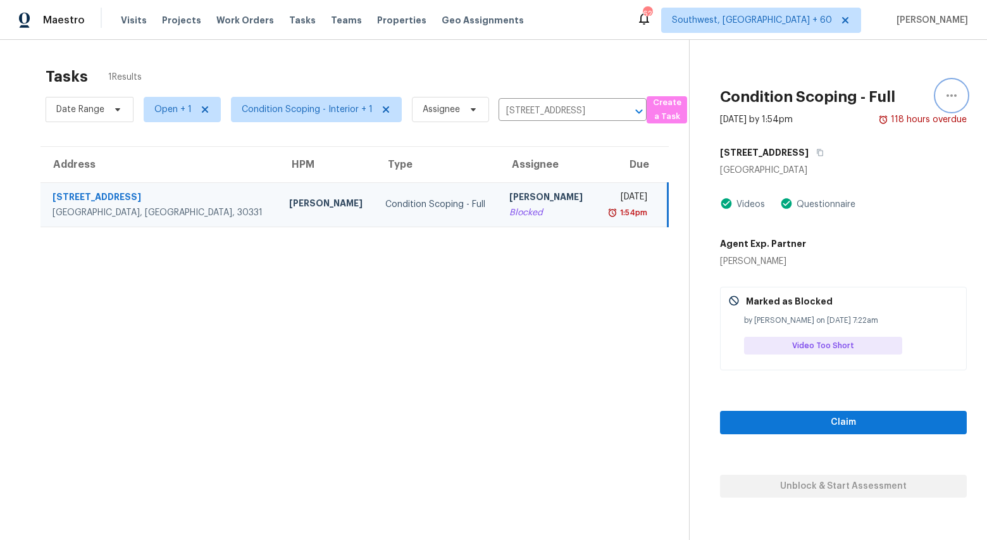
click at [944, 96] on icon "button" at bounding box center [951, 95] width 15 height 15
click at [872, 99] on div "Cancel this task" at bounding box center [879, 98] width 99 height 13
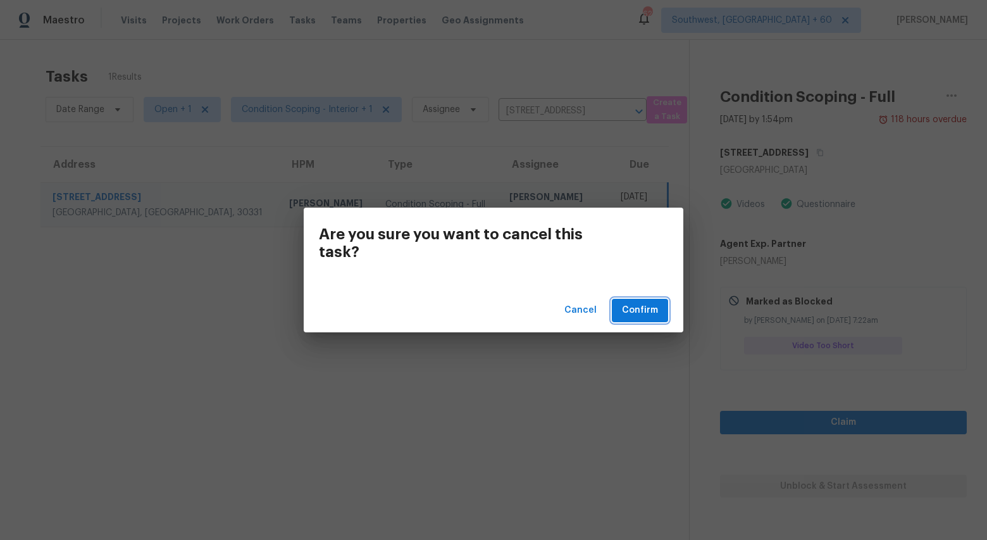
click at [642, 313] on span "Confirm" at bounding box center [640, 310] width 36 height 16
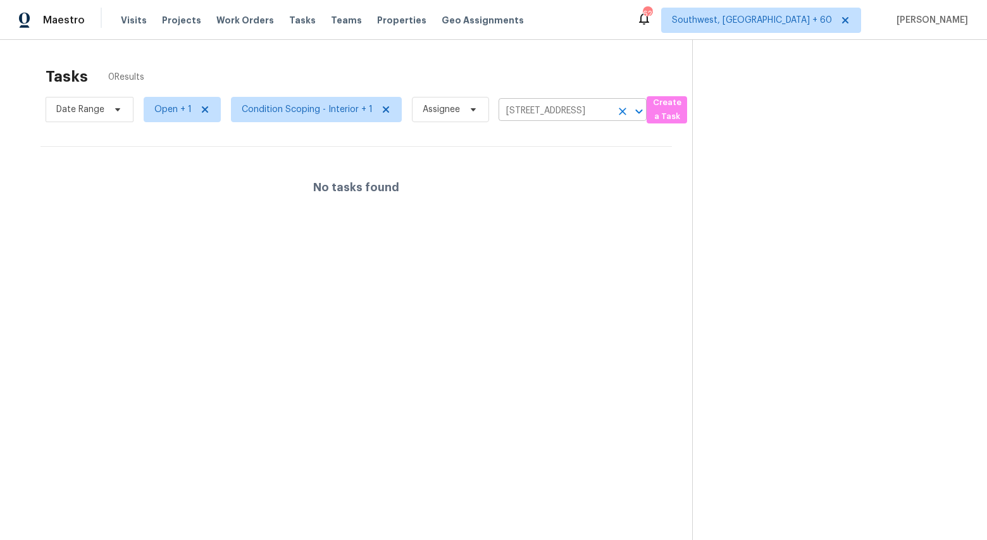
click at [619, 114] on icon "Clear" at bounding box center [622, 111] width 13 height 13
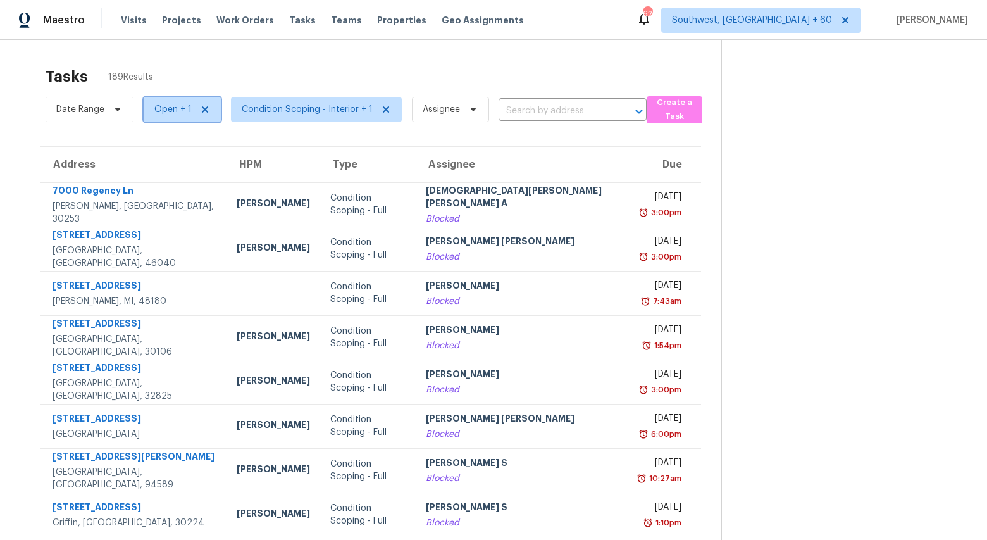
click at [167, 109] on span "Open + 1" at bounding box center [172, 109] width 37 height 13
click at [174, 144] on label "Blocked" at bounding box center [176, 145] width 50 height 13
click at [159, 144] on input "Blocked" at bounding box center [155, 143] width 8 height 8
checkbox input "false"
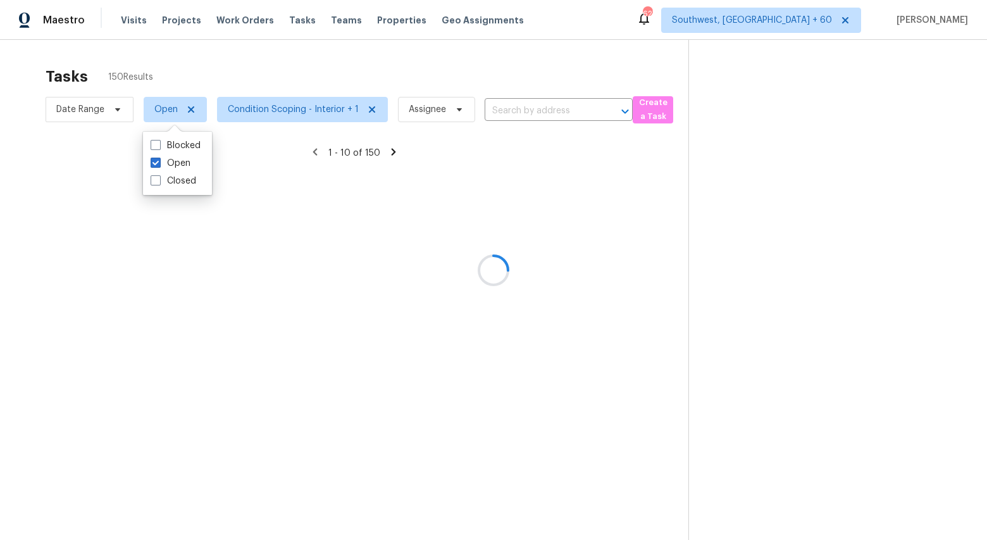
click at [183, 70] on div at bounding box center [493, 270] width 987 height 540
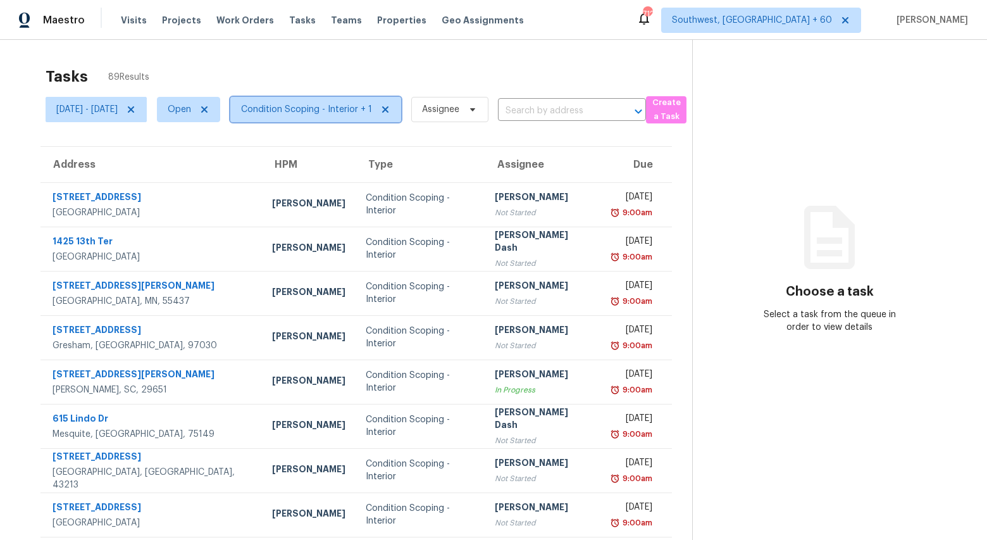
click at [372, 111] on span "Condition Scoping - Interior + 1" at bounding box center [306, 109] width 131 height 13
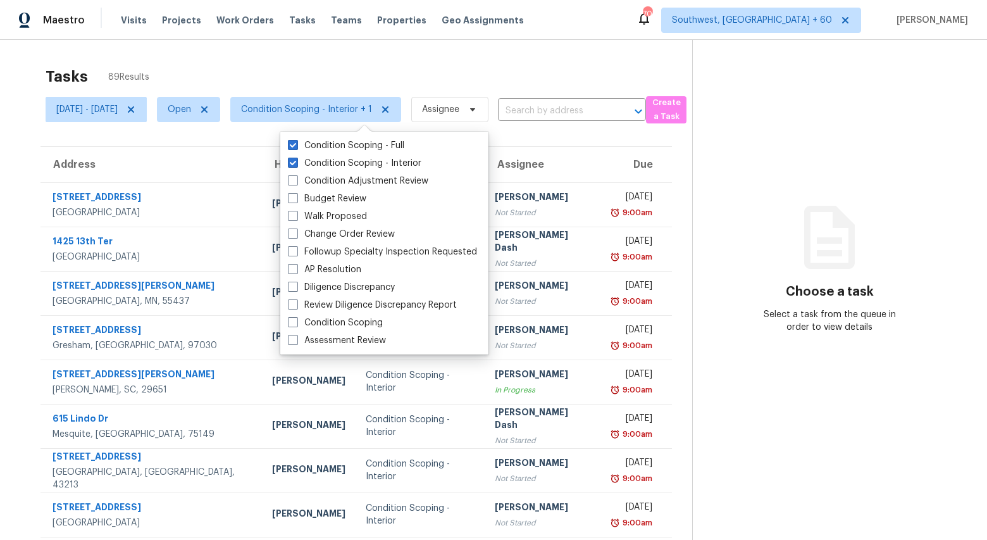
click at [616, 63] on div "Tasks 89 Results" at bounding box center [369, 76] width 647 height 33
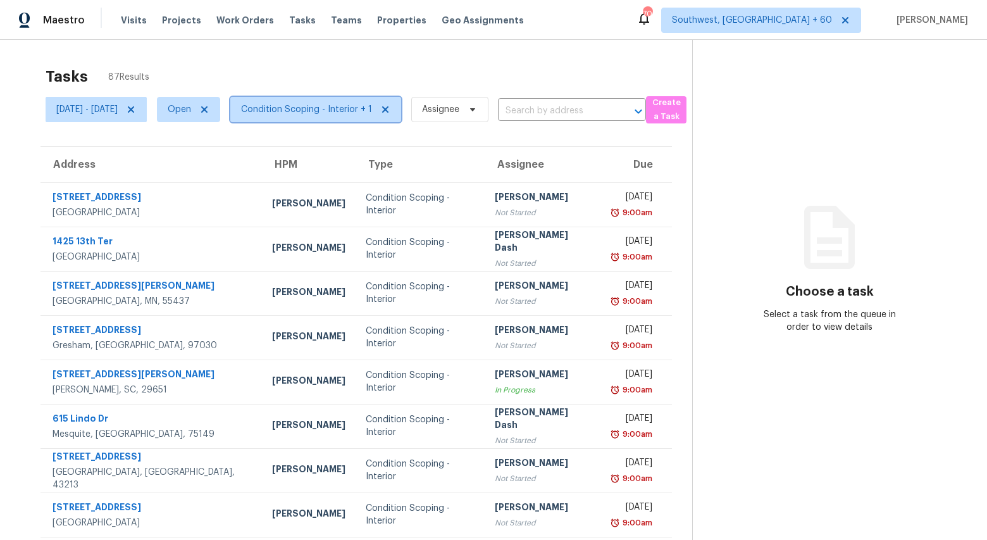
click at [358, 116] on span "Condition Scoping - Interior + 1" at bounding box center [315, 109] width 171 height 25
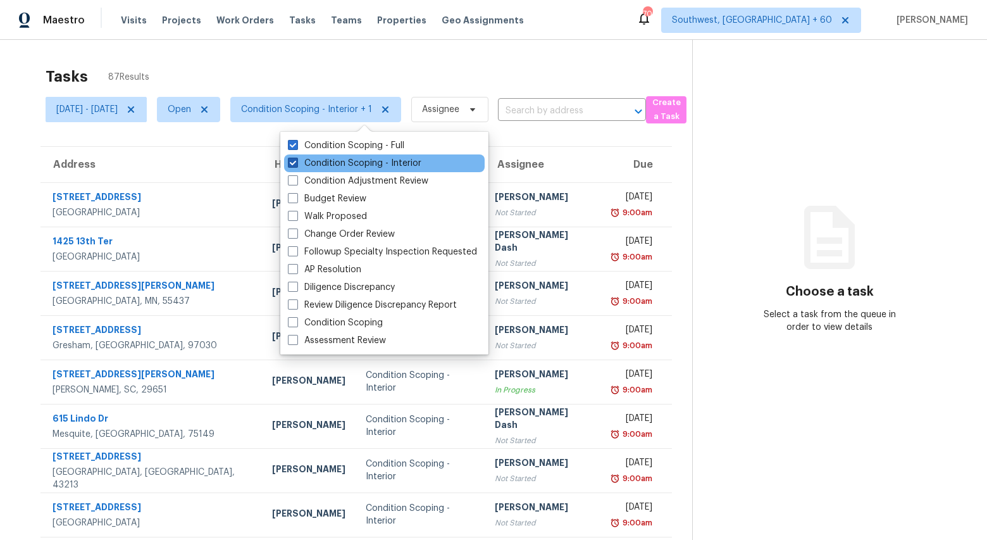
click at [344, 162] on label "Condition Scoping - Interior" at bounding box center [355, 163] width 134 height 13
click at [296, 162] on input "Condition Scoping - Interior" at bounding box center [292, 161] width 8 height 8
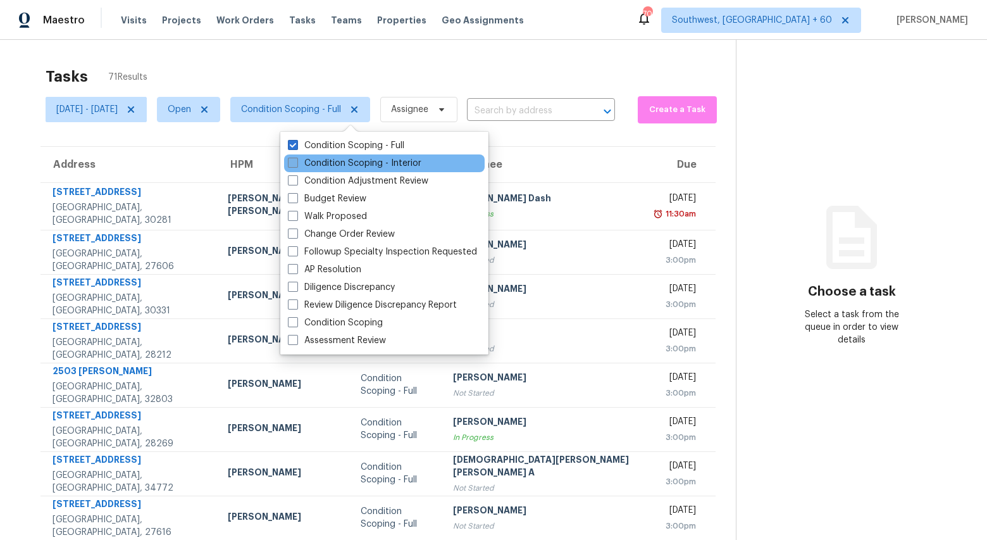
click at [344, 162] on label "Condition Scoping - Interior" at bounding box center [355, 163] width 134 height 13
click at [296, 162] on input "Condition Scoping - Interior" at bounding box center [292, 161] width 8 height 8
checkbox input "true"
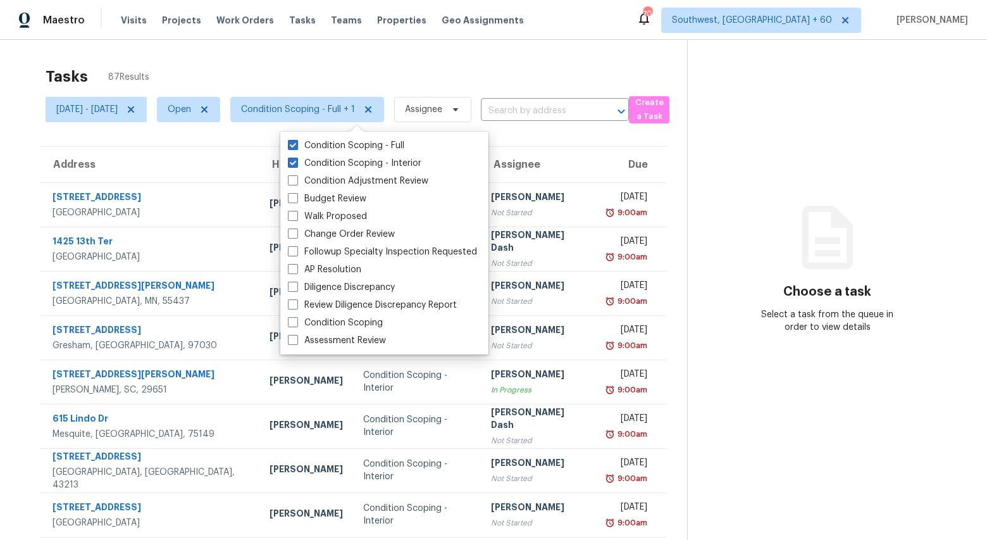
click at [283, 75] on div "Tasks 87 Results" at bounding box center [367, 76] width 642 height 33
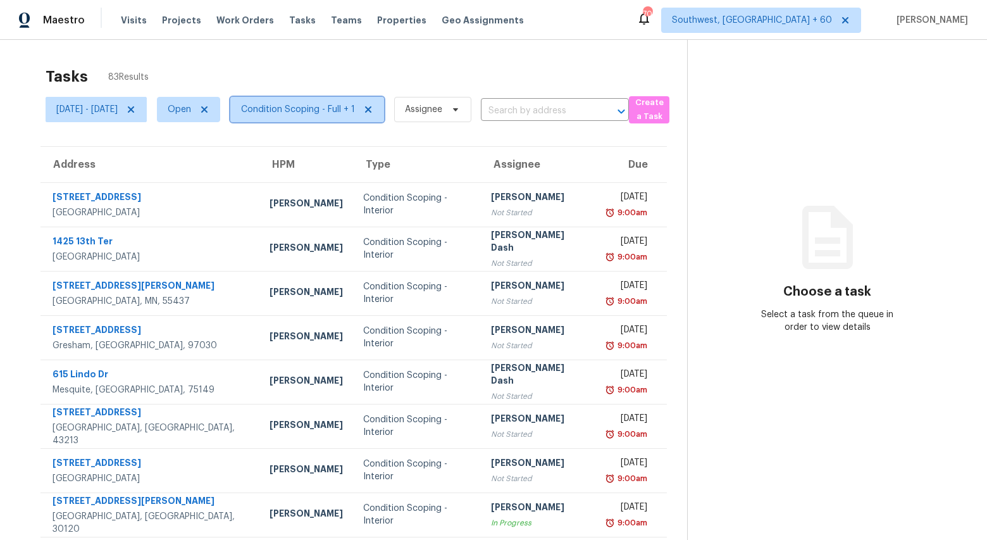
click at [338, 103] on span "Condition Scoping - Full + 1" at bounding box center [307, 109] width 154 height 25
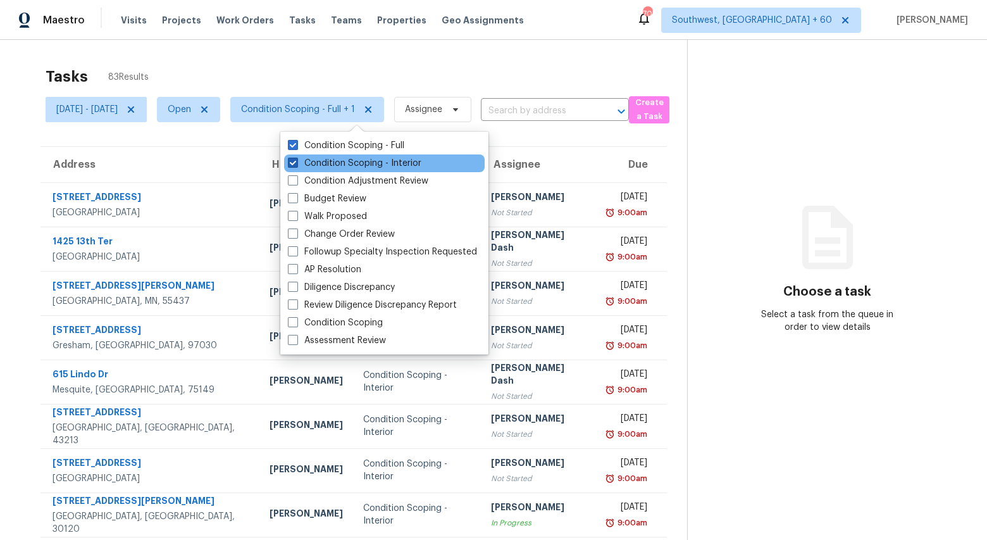
click at [323, 163] on label "Condition Scoping - Interior" at bounding box center [355, 163] width 134 height 13
click at [296, 163] on input "Condition Scoping - Interior" at bounding box center [292, 161] width 8 height 8
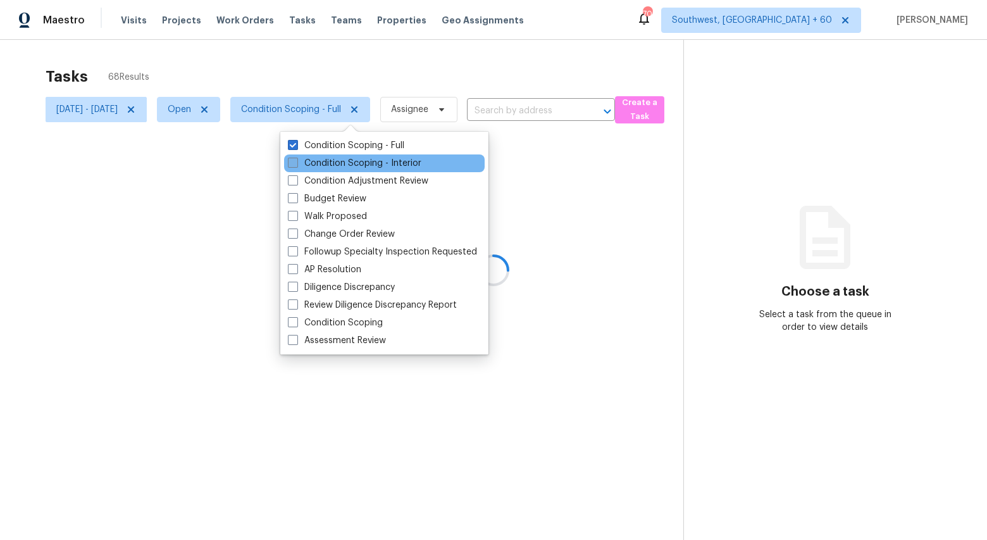
click at [323, 163] on label "Condition Scoping - Interior" at bounding box center [355, 163] width 134 height 13
click at [296, 163] on input "Condition Scoping - Interior" at bounding box center [292, 161] width 8 height 8
checkbox input "true"
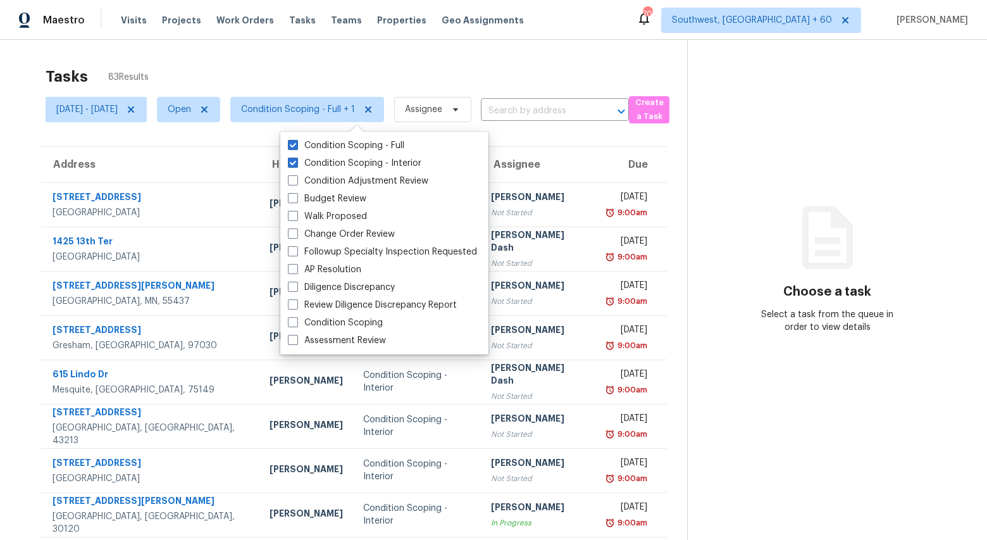
click at [280, 56] on div "Tasks 83 Results Mon, Sep 29 - Mon, Sep 29 Open Condition Scoping - Full + 1 As…" at bounding box center [493, 349] width 987 height 619
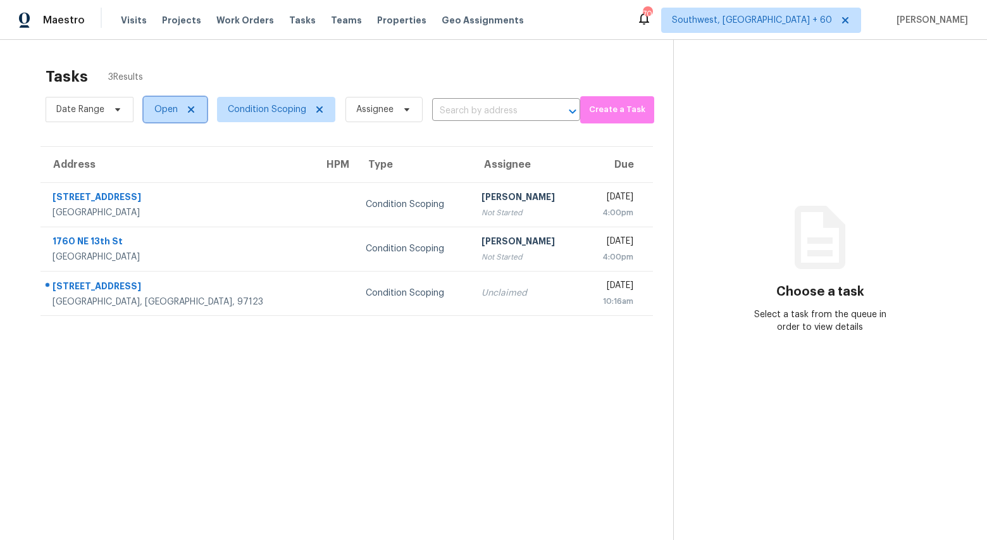
click at [157, 104] on span "Open" at bounding box center [165, 109] width 23 height 13
click at [165, 159] on label "Closed" at bounding box center [174, 163] width 46 height 13
click at [159, 159] on input "Closed" at bounding box center [155, 161] width 8 height 8
checkbox input "true"
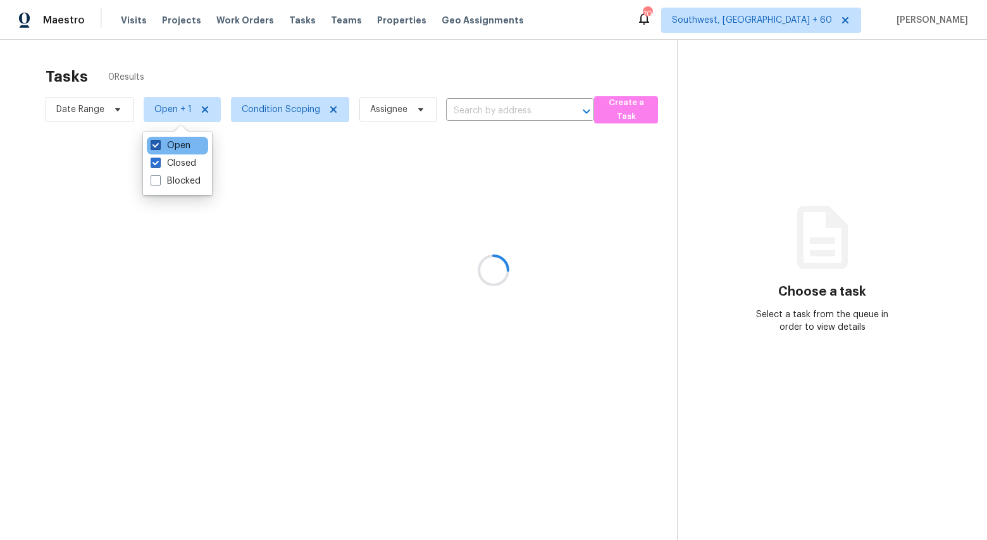
click at [171, 149] on label "Open" at bounding box center [171, 145] width 40 height 13
click at [159, 147] on input "Open" at bounding box center [155, 143] width 8 height 8
checkbox input "false"
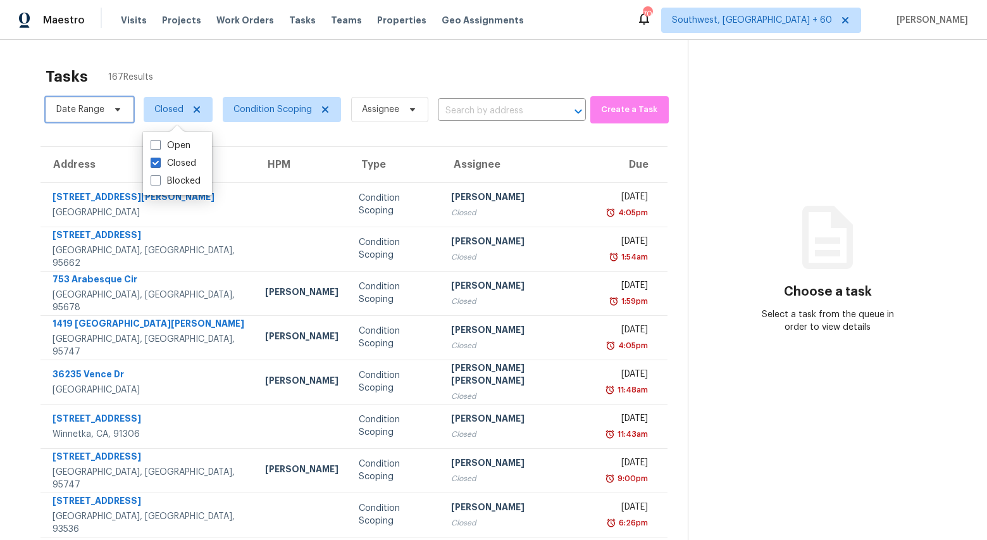
click at [91, 121] on span "Date Range" at bounding box center [90, 109] width 88 height 25
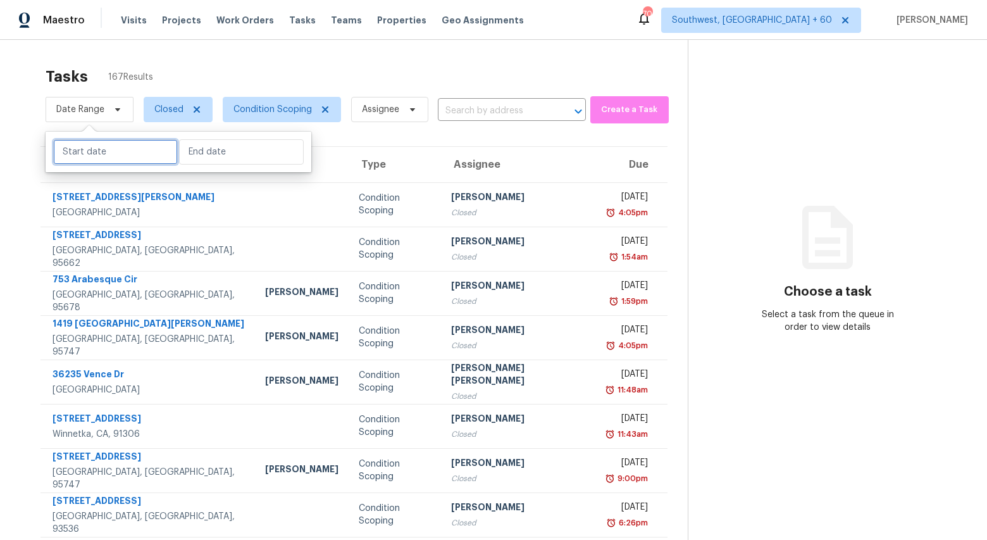
click at [101, 155] on input "text" at bounding box center [115, 151] width 125 height 25
select select "8"
select select "2025"
select select "9"
select select "2025"
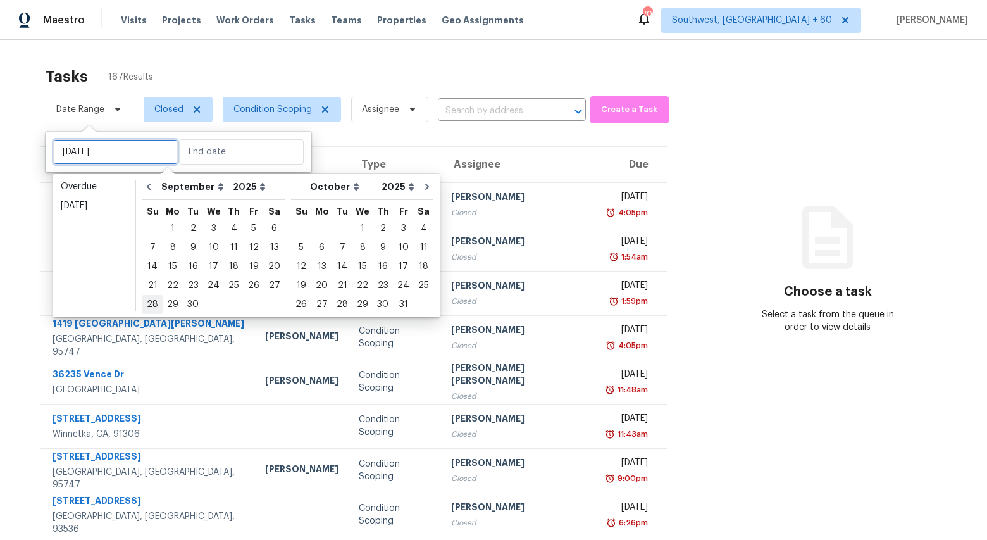
type input "Sun, Sep 28"
click at [173, 306] on div "29" at bounding box center [173, 304] width 20 height 18
type input "Mon, Sep 29"
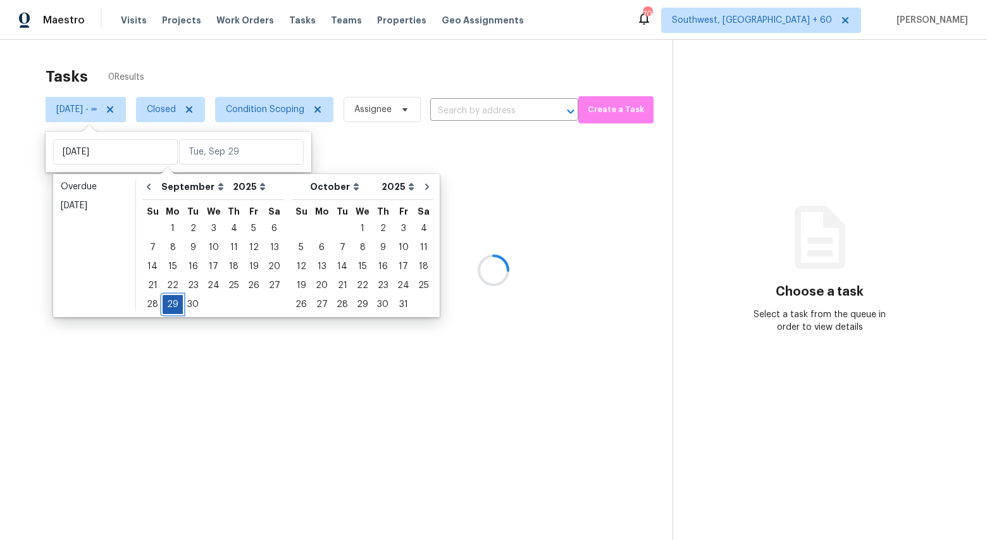
click at [173, 306] on div "29" at bounding box center [173, 304] width 20 height 18
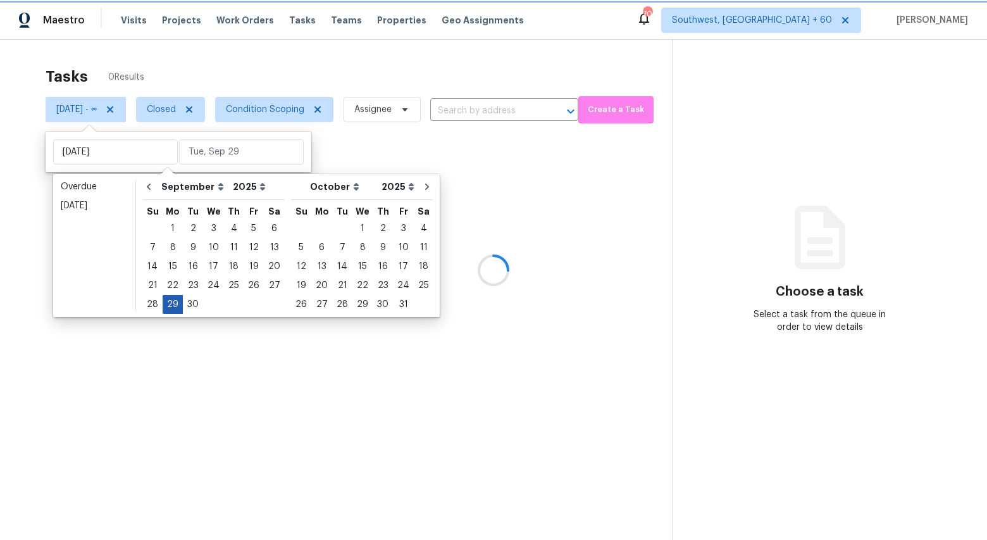
type input "Mon, Sep 29"
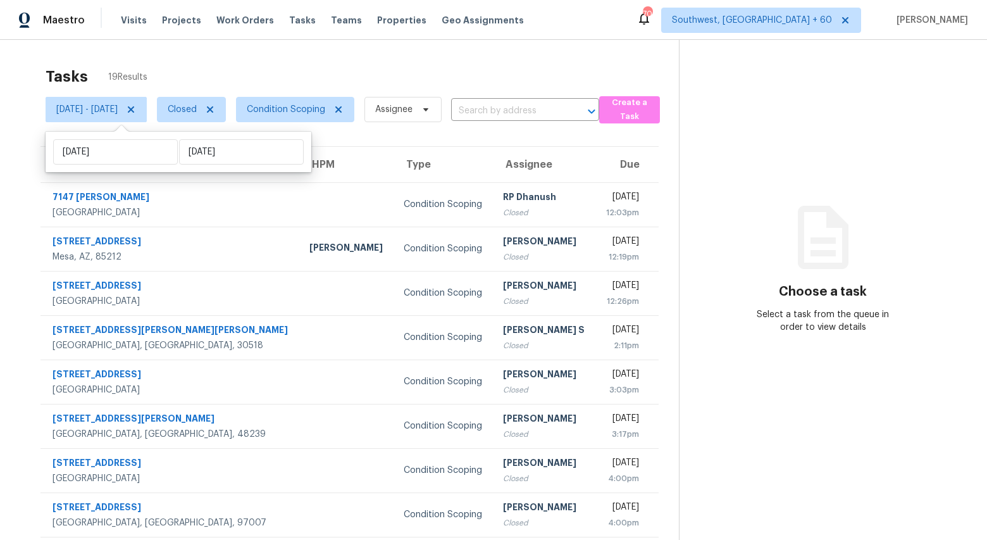
click at [379, 65] on div "Tasks 19 Results" at bounding box center [362, 76] width 633 height 33
click at [197, 113] on span "Closed" at bounding box center [182, 109] width 29 height 13
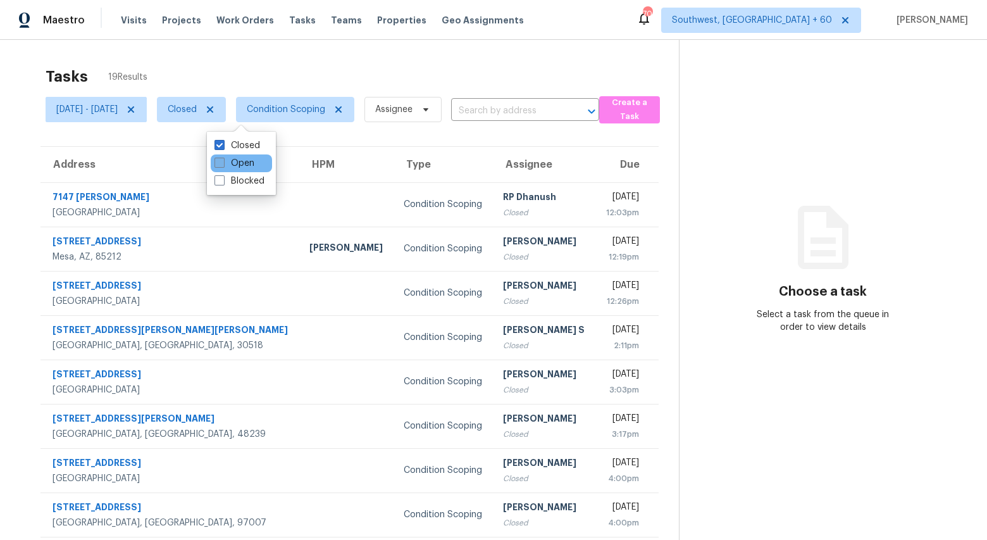
click at [236, 166] on label "Open" at bounding box center [235, 163] width 40 height 13
click at [223, 165] on input "Open" at bounding box center [219, 161] width 8 height 8
checkbox input "true"
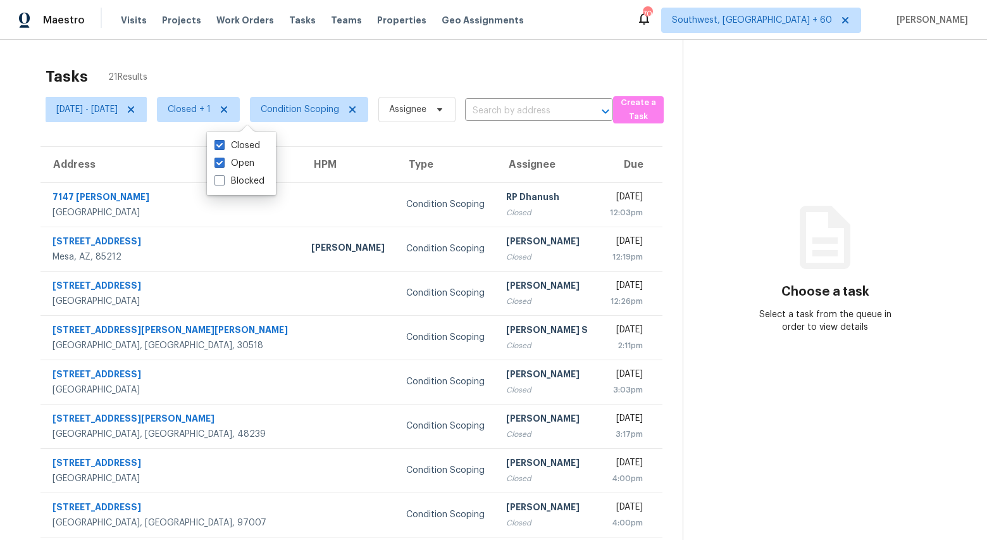
click at [165, 63] on div "Tasks 21 Results" at bounding box center [364, 76] width 637 height 33
click at [147, 115] on span "[DATE] - [DATE]" at bounding box center [96, 109] width 101 height 25
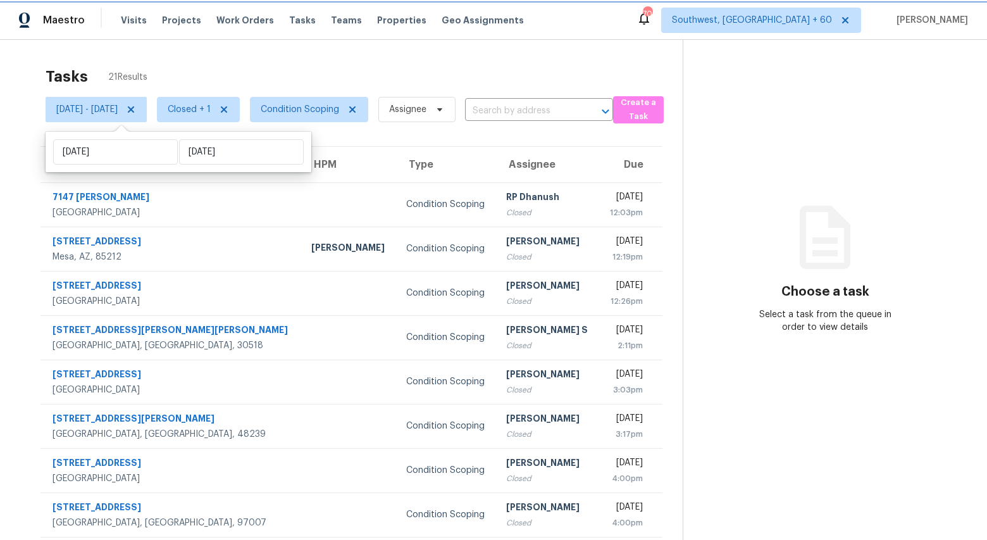
click at [136, 111] on icon at bounding box center [131, 109] width 10 height 10
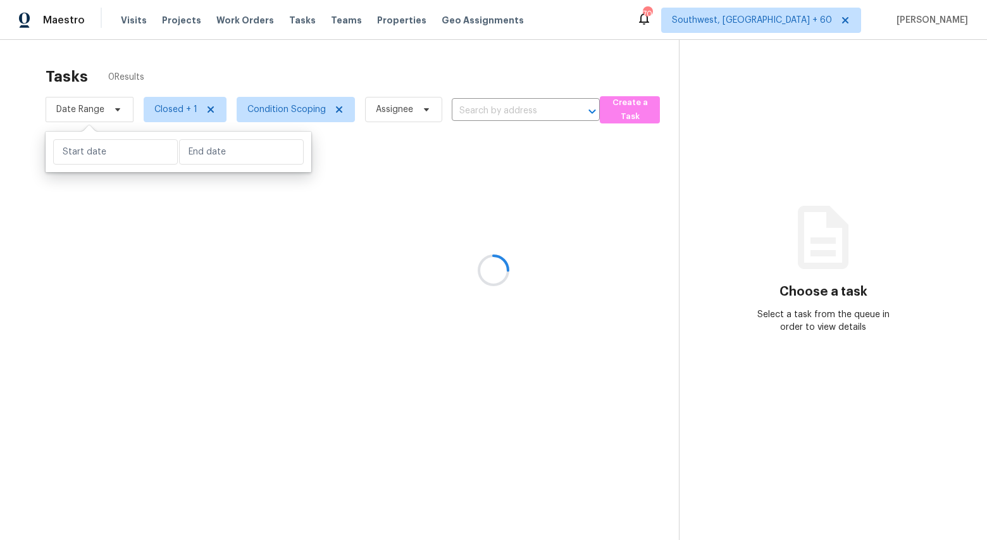
click at [168, 107] on div at bounding box center [493, 270] width 987 height 540
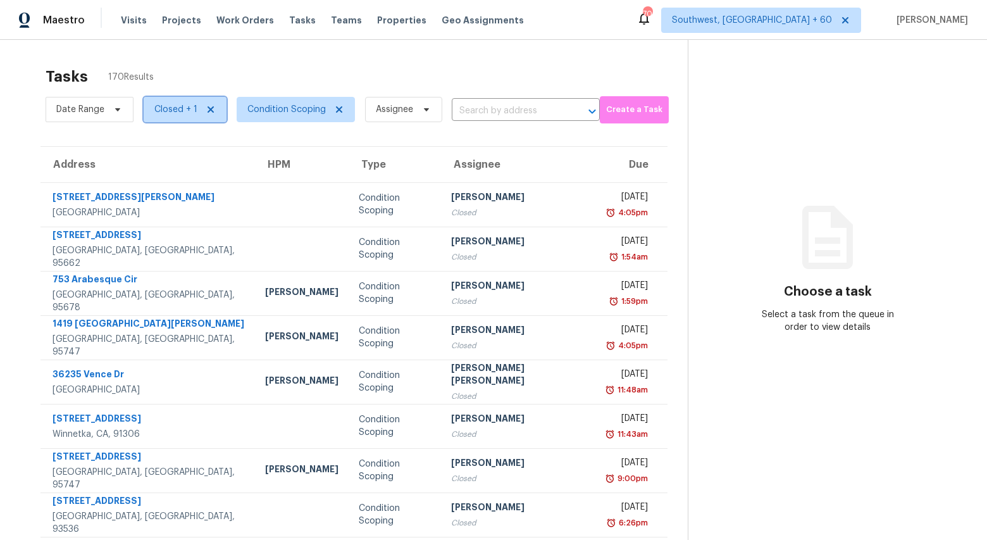
click at [168, 107] on span "Closed + 1" at bounding box center [175, 109] width 43 height 13
click at [176, 165] on label "Closed" at bounding box center [174, 163] width 46 height 13
click at [159, 165] on input "Closed" at bounding box center [155, 161] width 8 height 8
checkbox input "false"
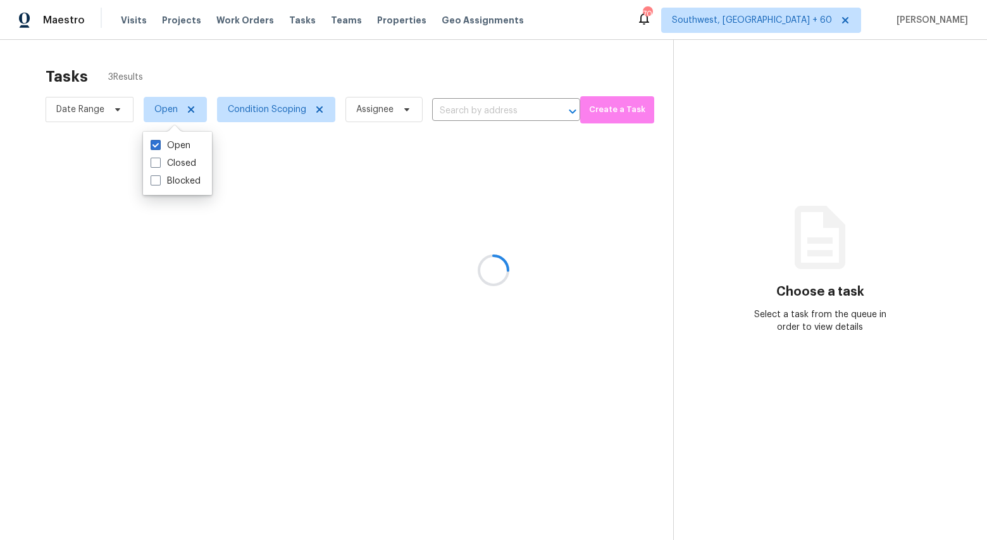
click at [182, 53] on div at bounding box center [493, 270] width 987 height 540
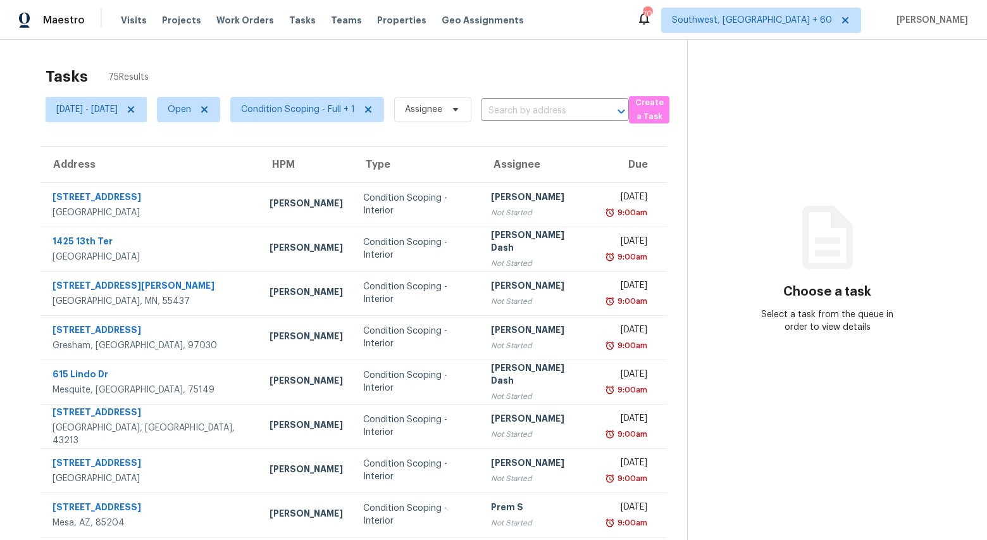
drag, startPoint x: 166, startPoint y: 79, endPoint x: 10, endPoint y: 49, distance: 159.1
click at [10, 49] on div "Tasks 75 Results [DATE] - [DATE] Open Condition Scoping - Full + 1 Assignee ​ C…" at bounding box center [493, 349] width 987 height 619
drag, startPoint x: 191, startPoint y: 80, endPoint x: 0, endPoint y: 58, distance: 192.3
click at [0, 58] on div "Tasks 75 Results [DATE] - [DATE] Open Condition Scoping - Full + 1 Assignee ​ C…" at bounding box center [493, 349] width 987 height 619
